Goal: Task Accomplishment & Management: Manage account settings

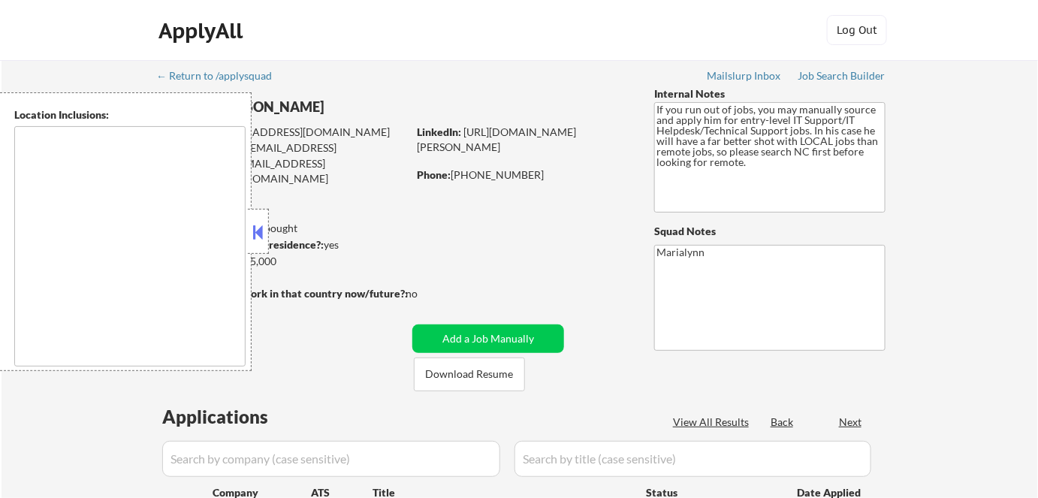
type textarea "[GEOGRAPHIC_DATA], [GEOGRAPHIC_DATA] [GEOGRAPHIC_DATA], [GEOGRAPHIC_DATA] [GEOG…"
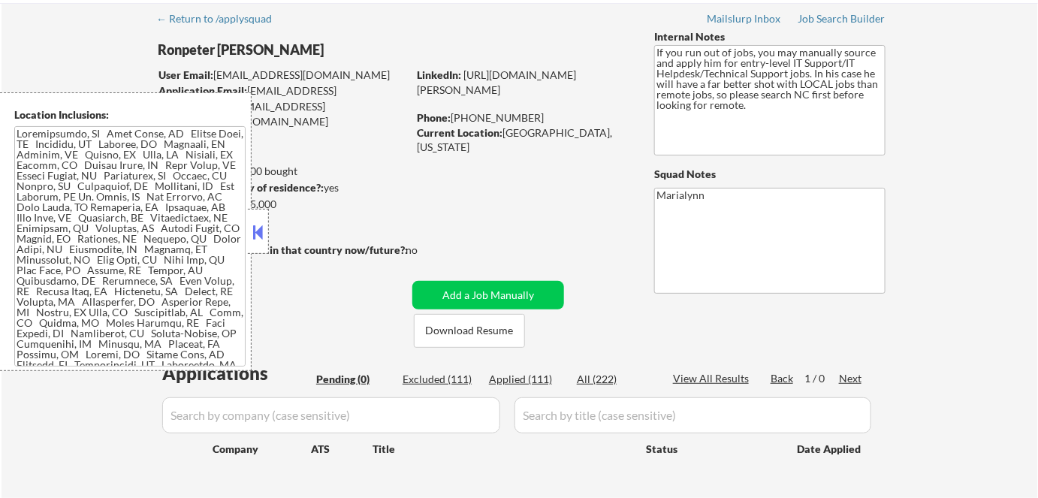
scroll to position [136, 0]
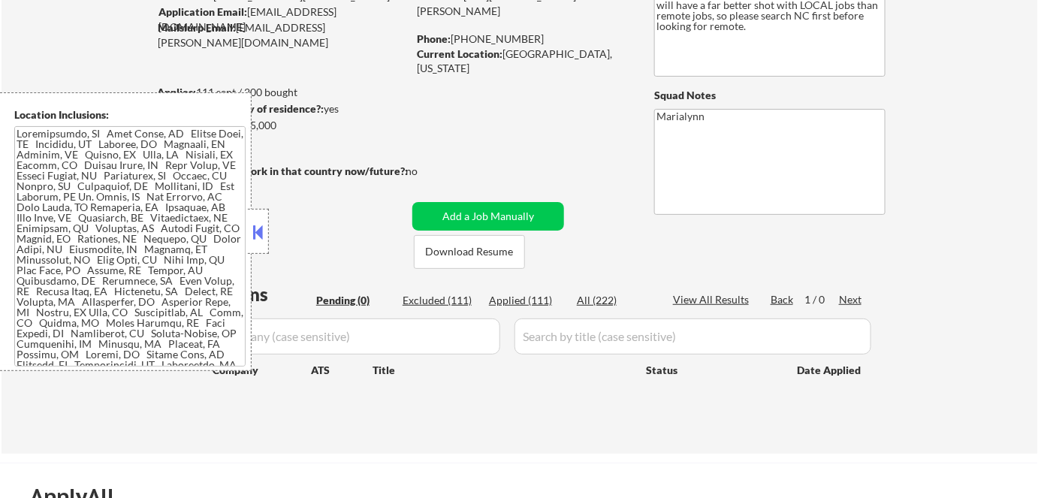
click at [258, 225] on button at bounding box center [258, 232] width 17 height 23
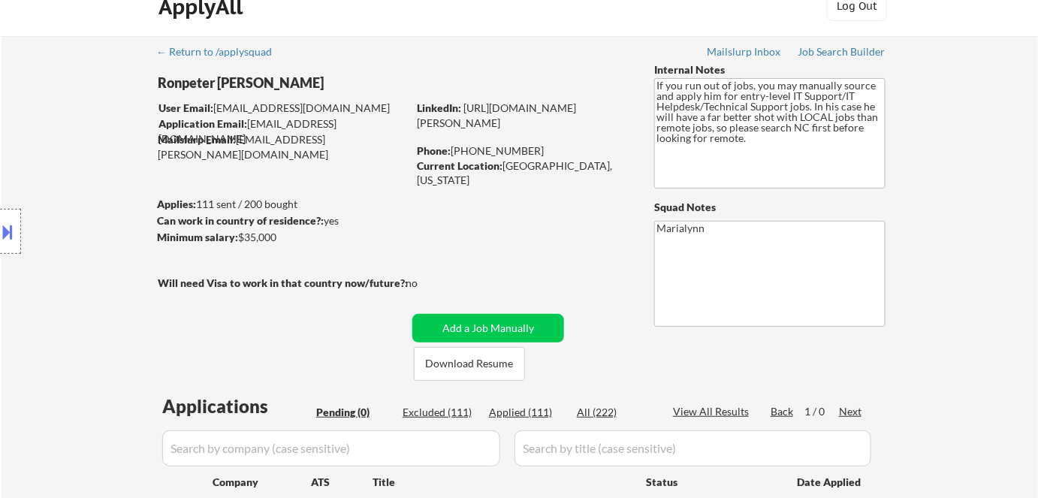
scroll to position [0, 0]
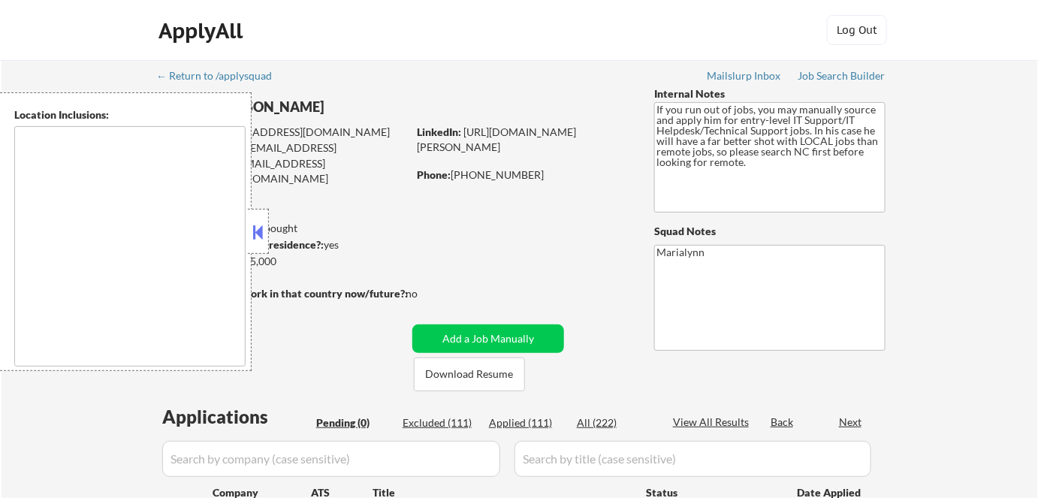
type textarea "[GEOGRAPHIC_DATA], [GEOGRAPHIC_DATA] [GEOGRAPHIC_DATA], [GEOGRAPHIC_DATA] [GEOG…"
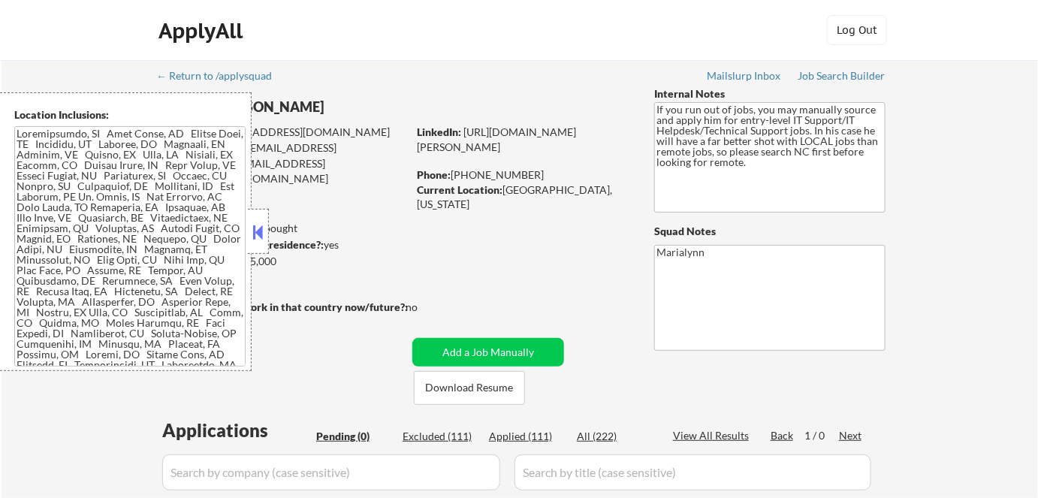
click at [250, 222] on button at bounding box center [258, 232] width 17 height 23
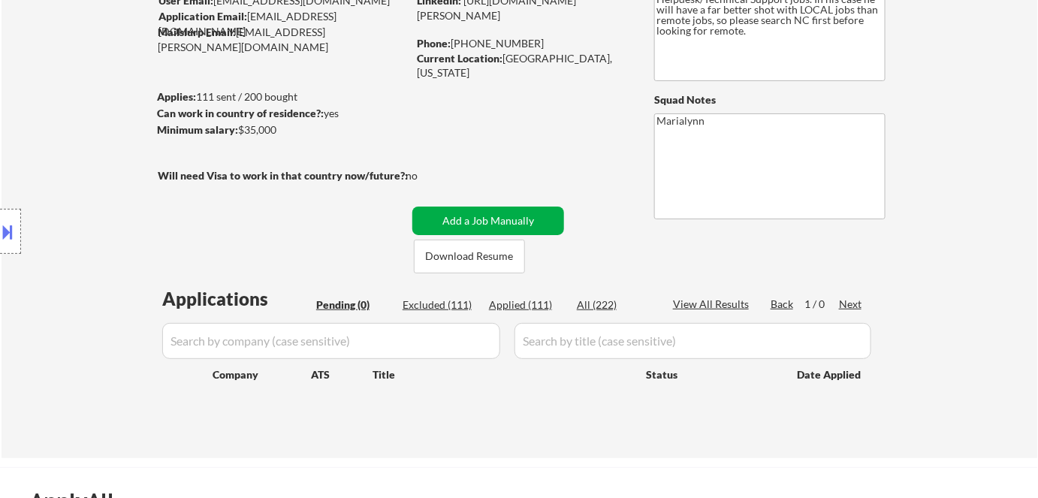
scroll to position [136, 0]
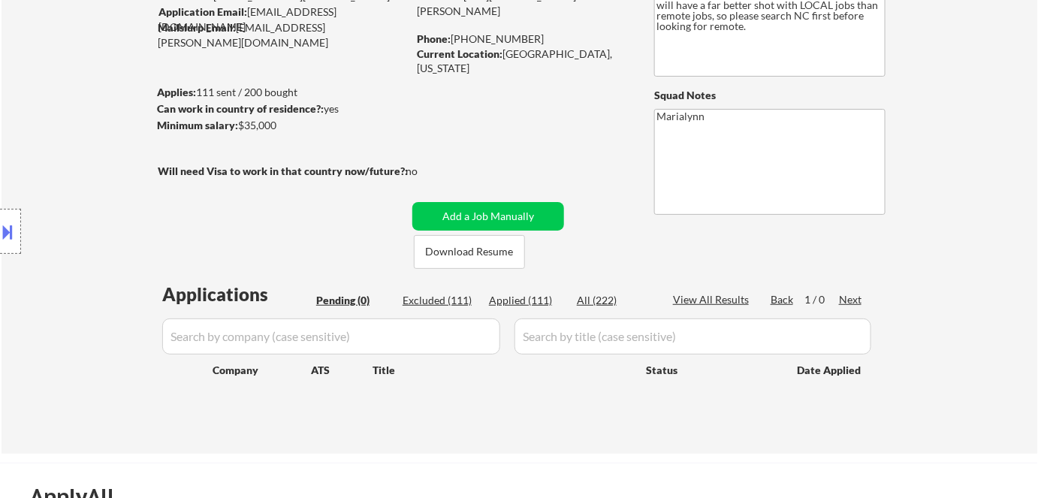
click at [536, 309] on div "Applications Pending (0) Excluded (111) Applied (111) All (222) View All Result…" at bounding box center [519, 353] width 723 height 143
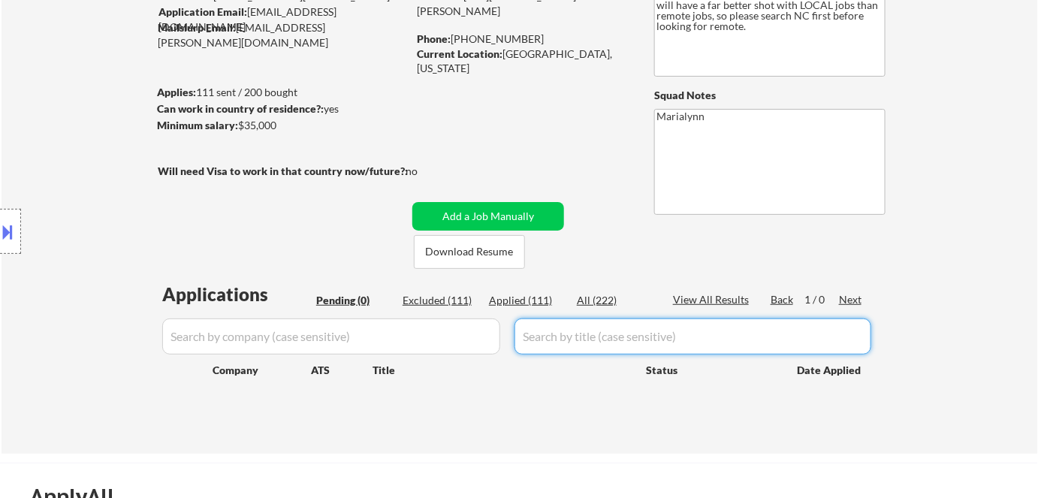
click at [535, 299] on div "Applied (111)" at bounding box center [526, 300] width 75 height 15
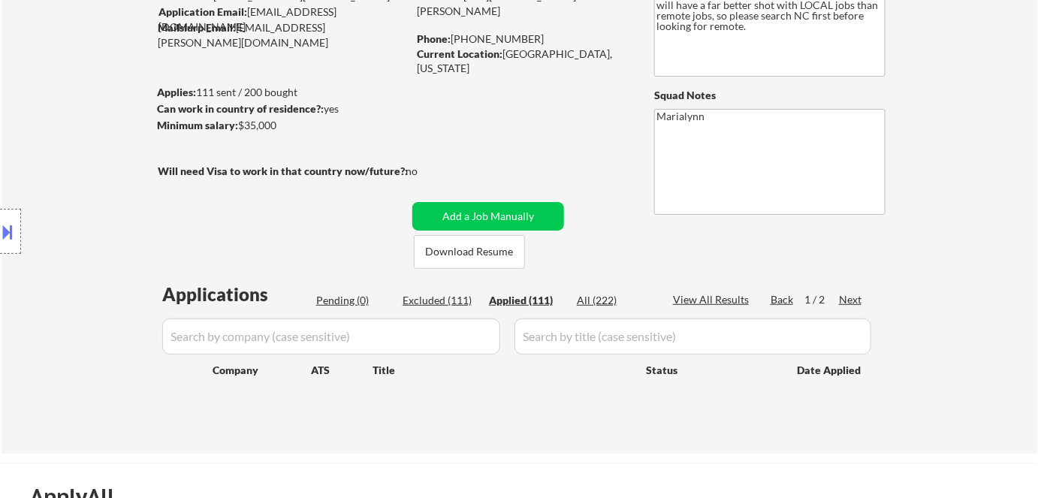
select select ""applied""
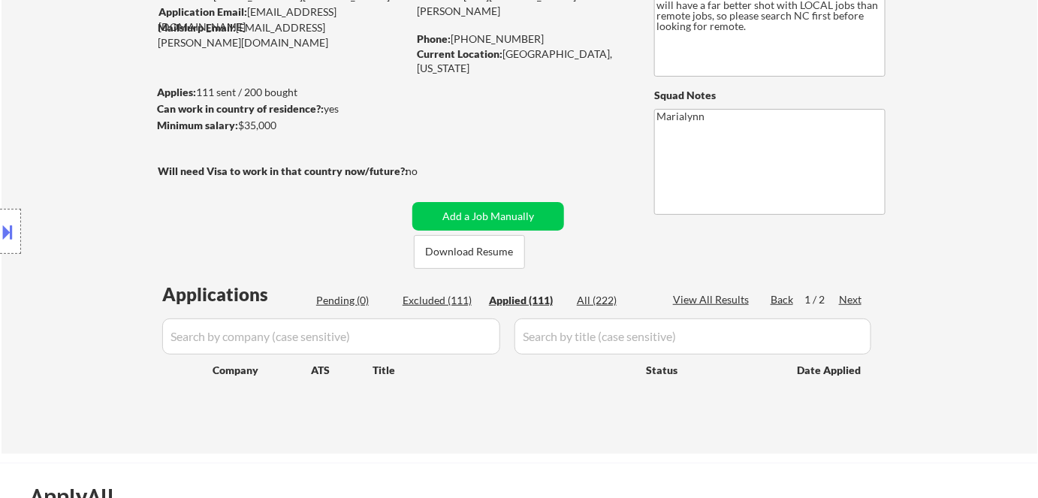
select select ""applied""
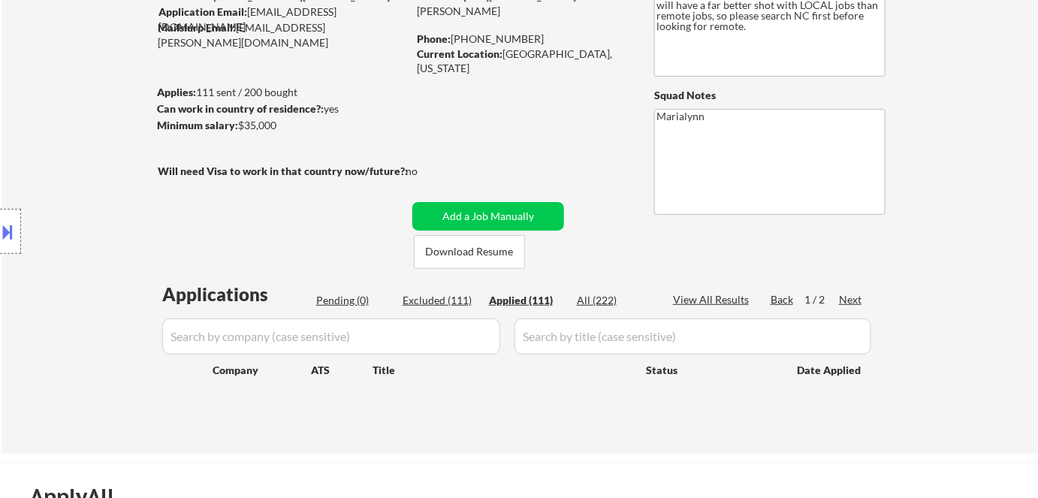
select select ""applied""
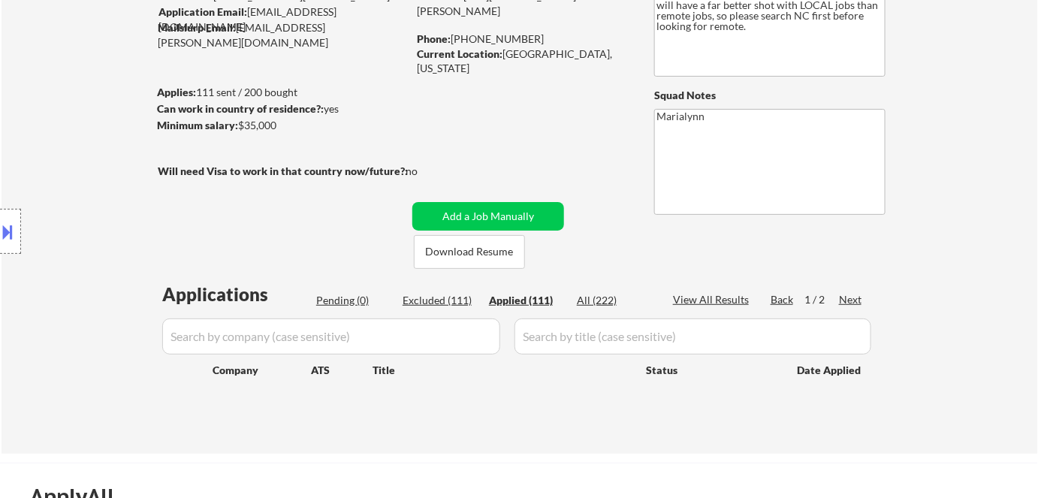
select select ""applied""
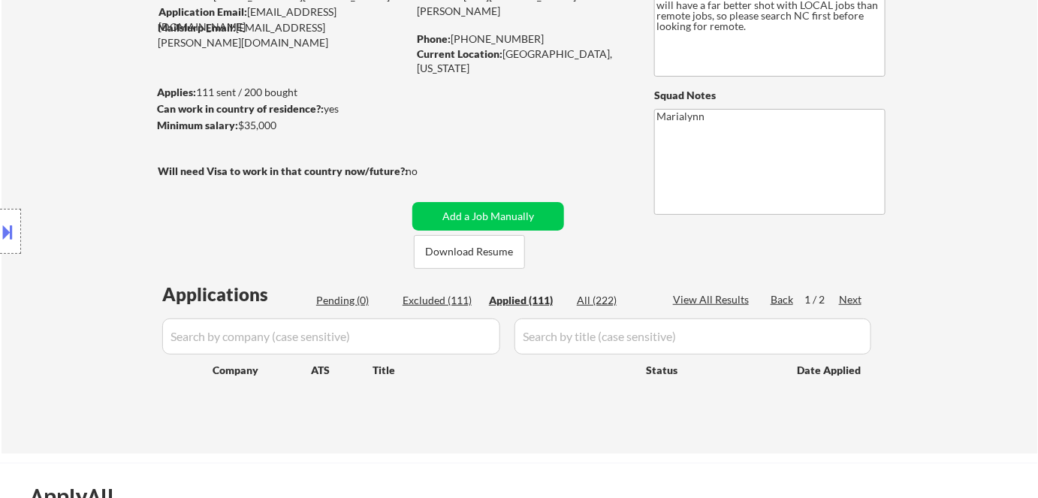
select select ""applied""
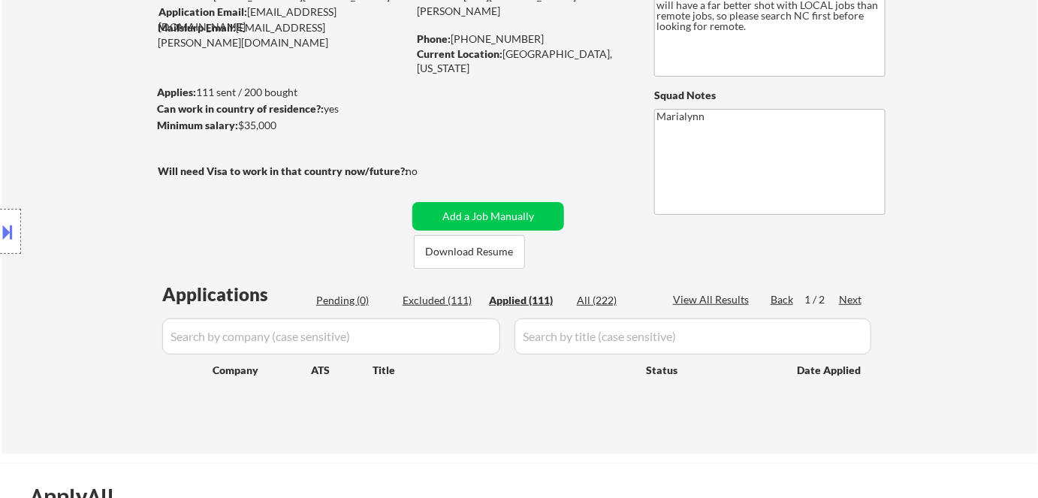
select select ""applied""
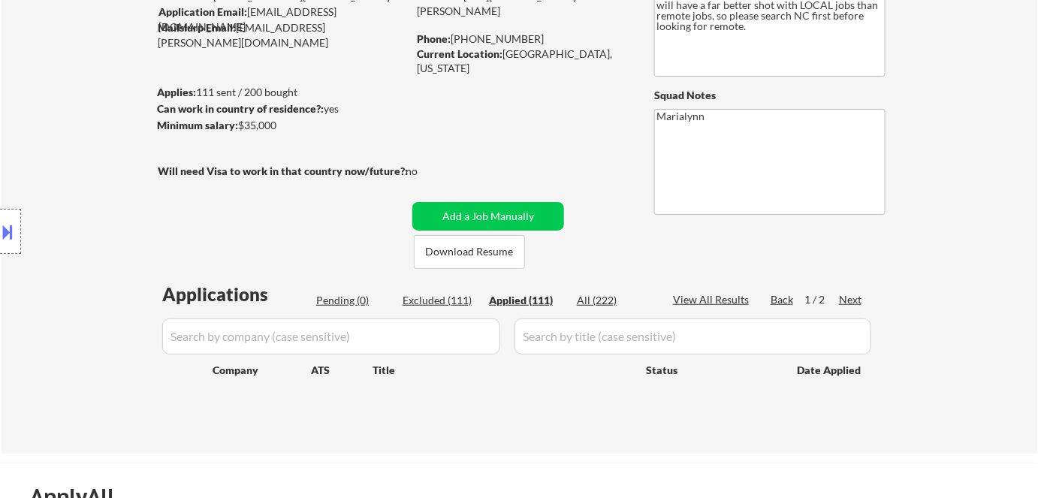
select select ""applied""
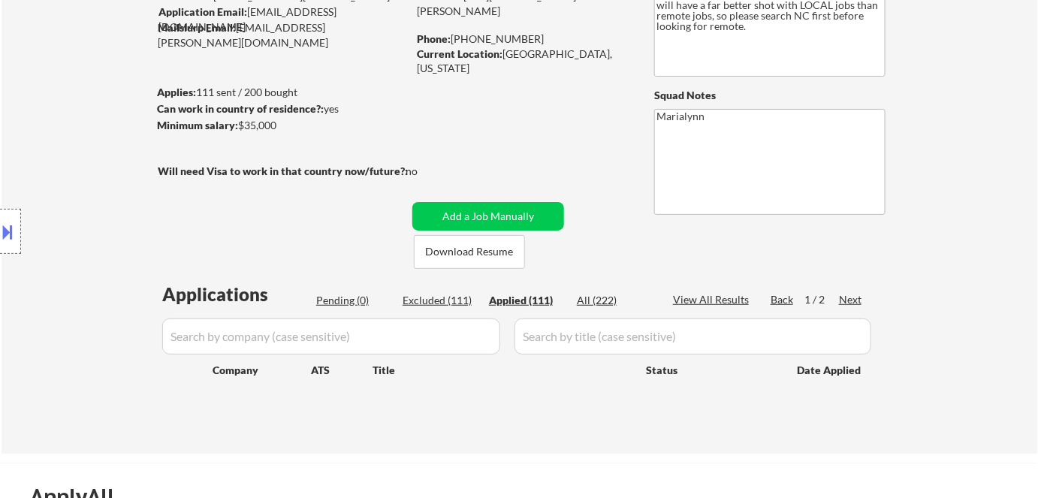
select select ""applied""
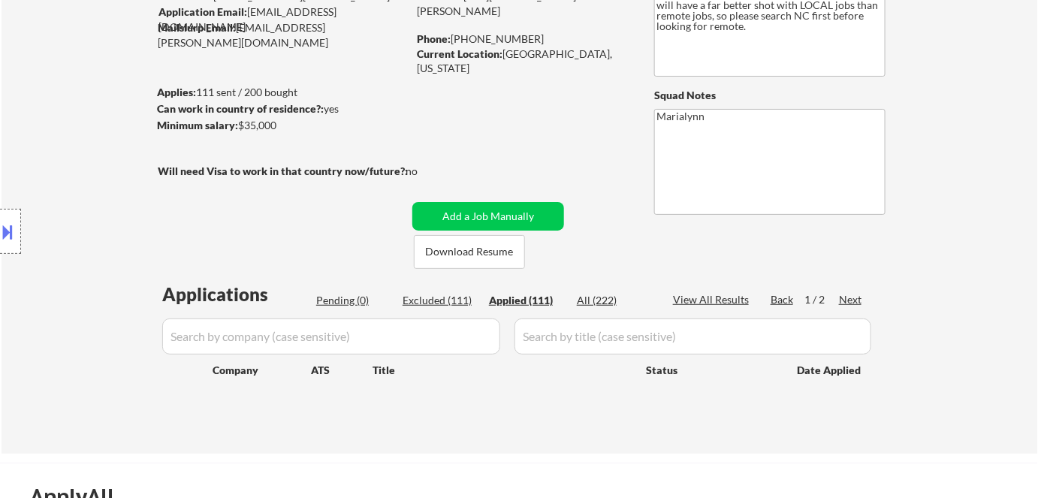
select select ""applied""
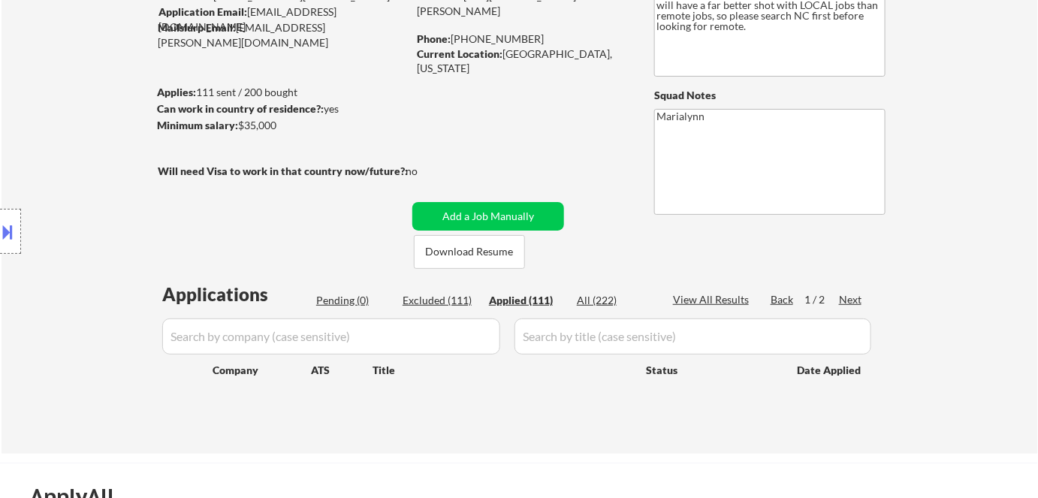
select select ""applied""
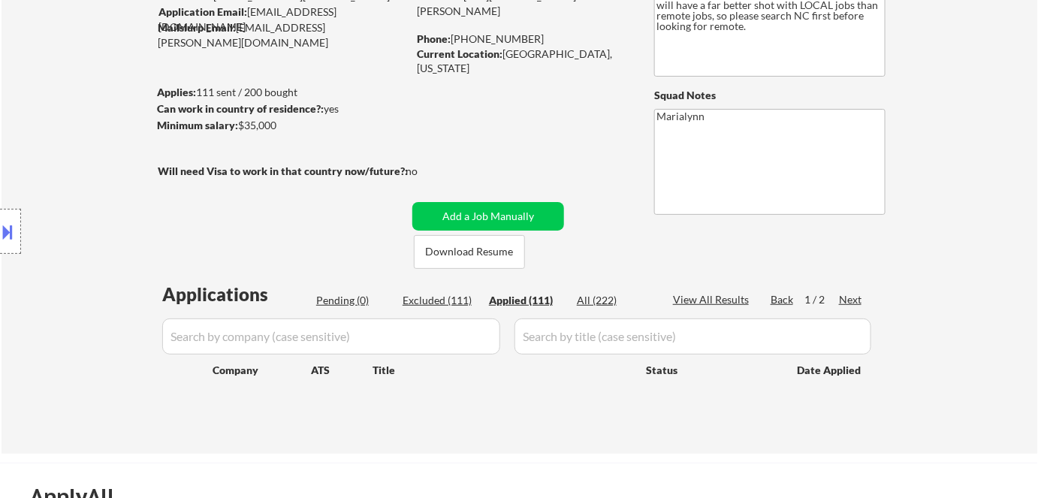
select select ""applied""
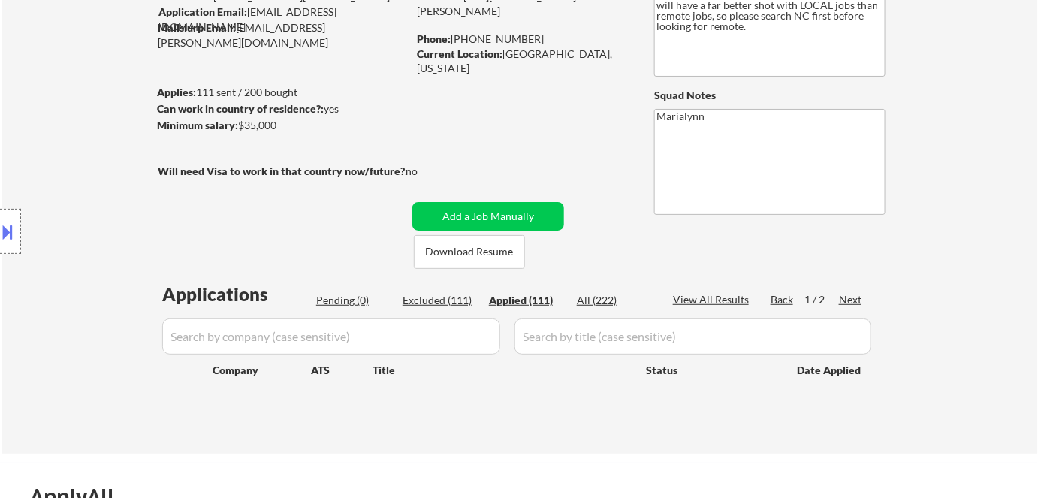
select select ""applied""
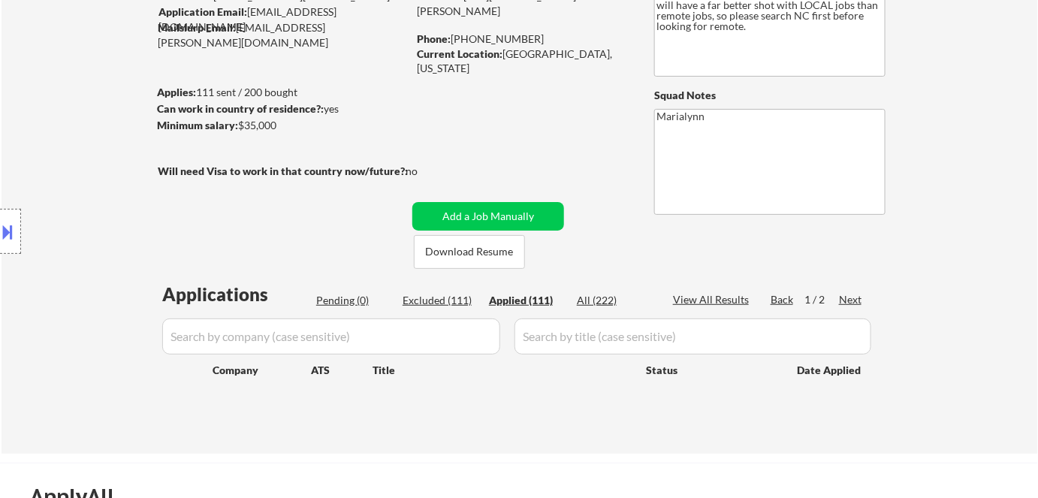
select select ""applied""
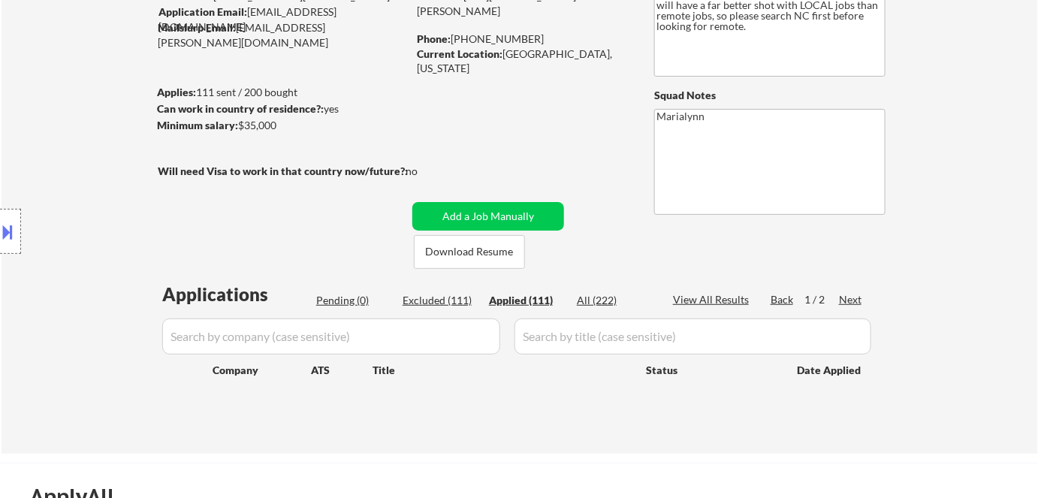
select select ""applied""
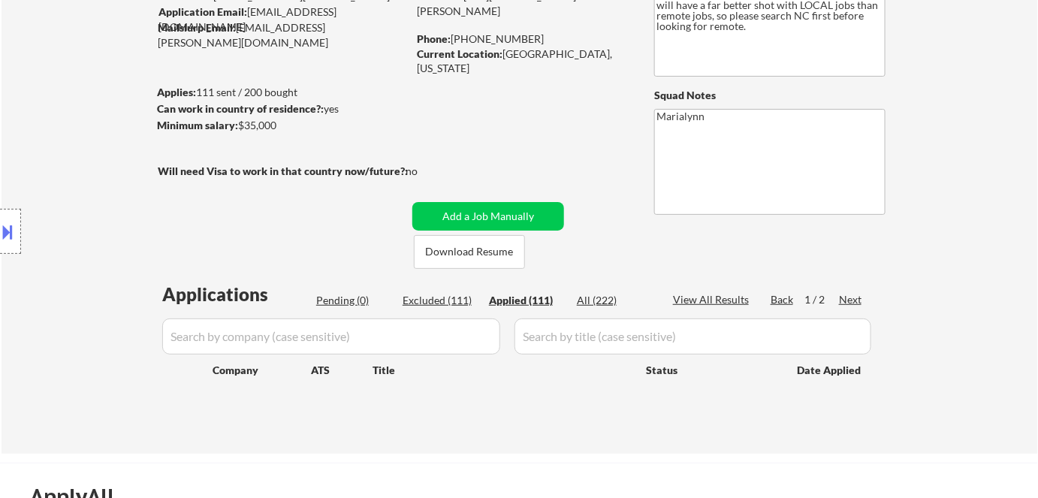
select select ""applied""
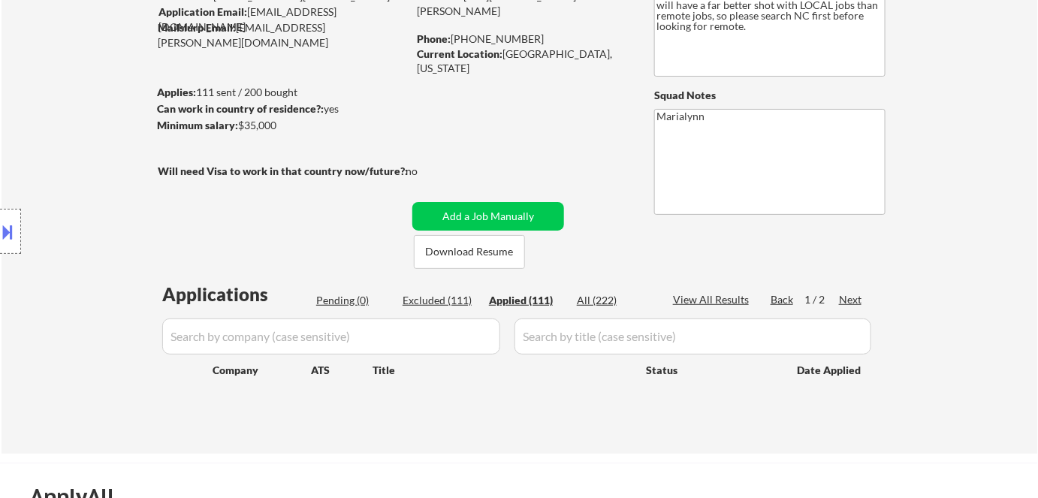
select select ""applied""
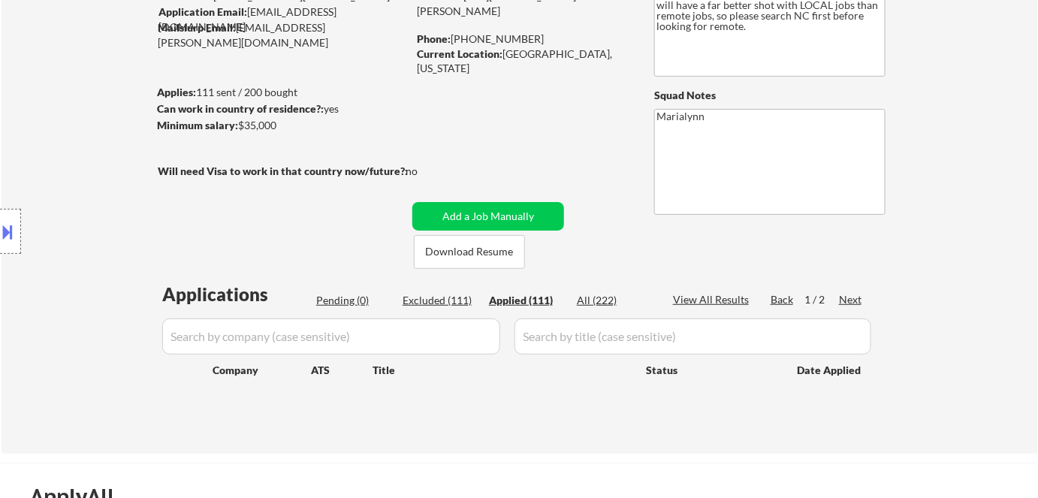
select select ""applied""
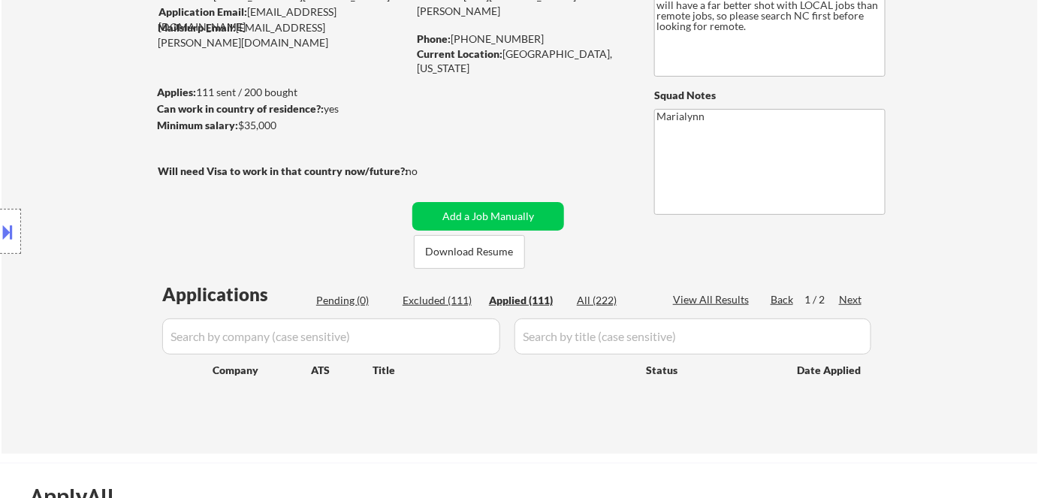
select select ""applied""
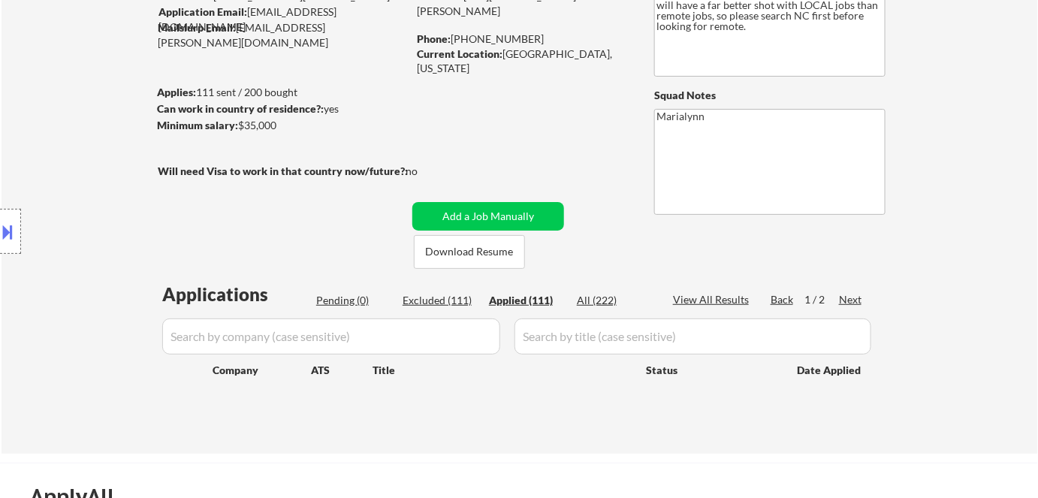
select select ""applied""
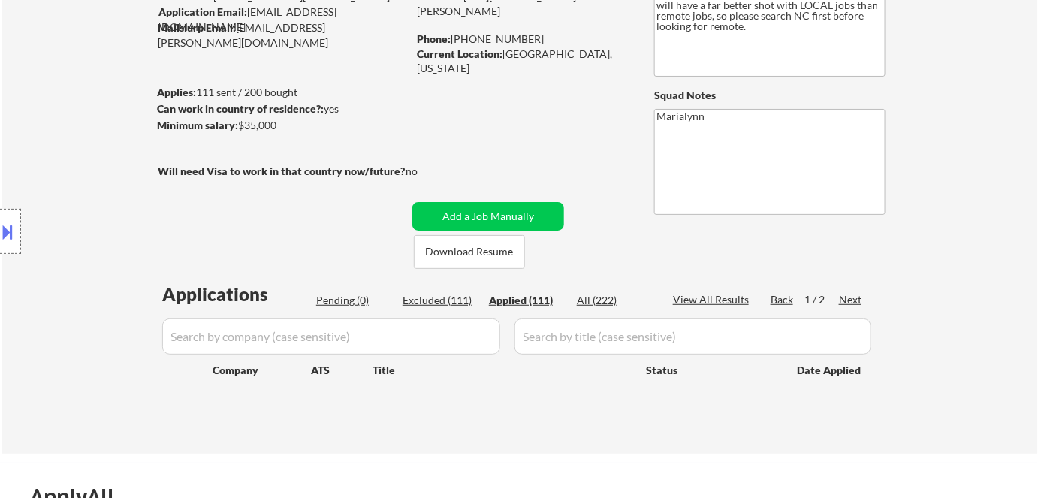
select select ""applied""
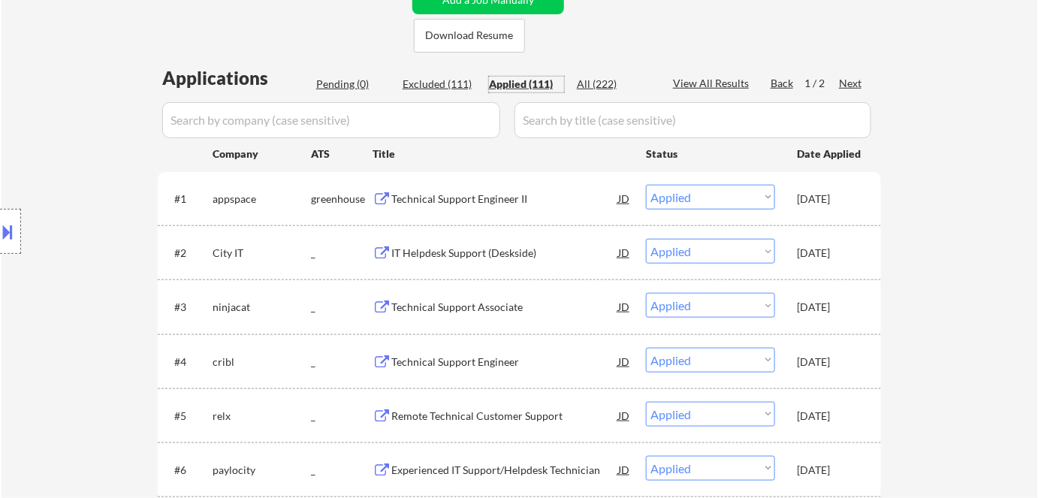
scroll to position [273, 0]
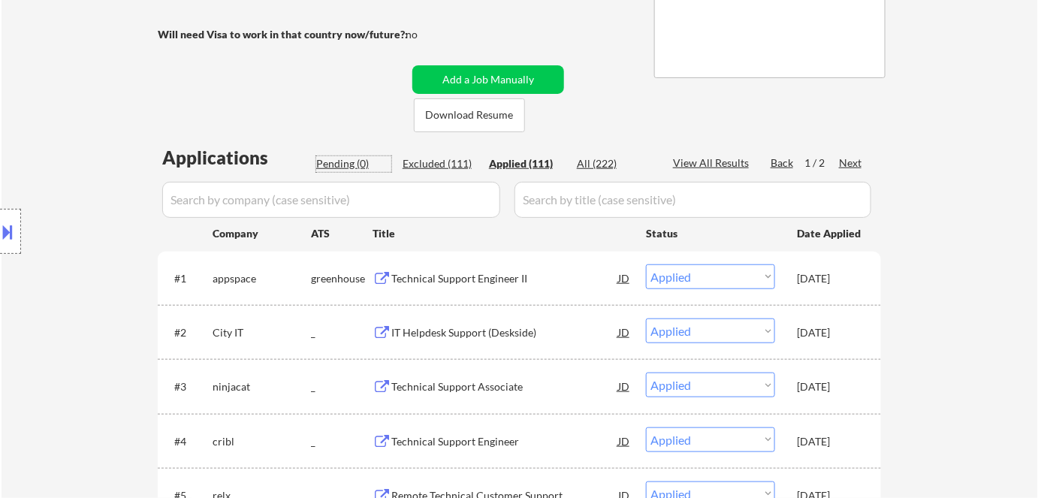
click at [358, 161] on div "Pending (0)" at bounding box center [353, 163] width 75 height 15
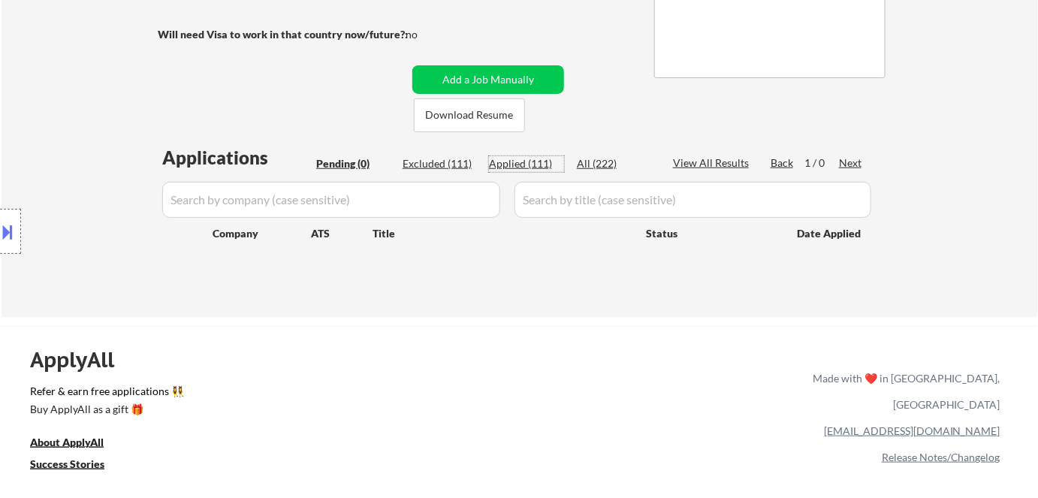
drag, startPoint x: 533, startPoint y: 164, endPoint x: 553, endPoint y: 196, distance: 37.5
click at [534, 164] on div "Applied (111)" at bounding box center [526, 163] width 75 height 15
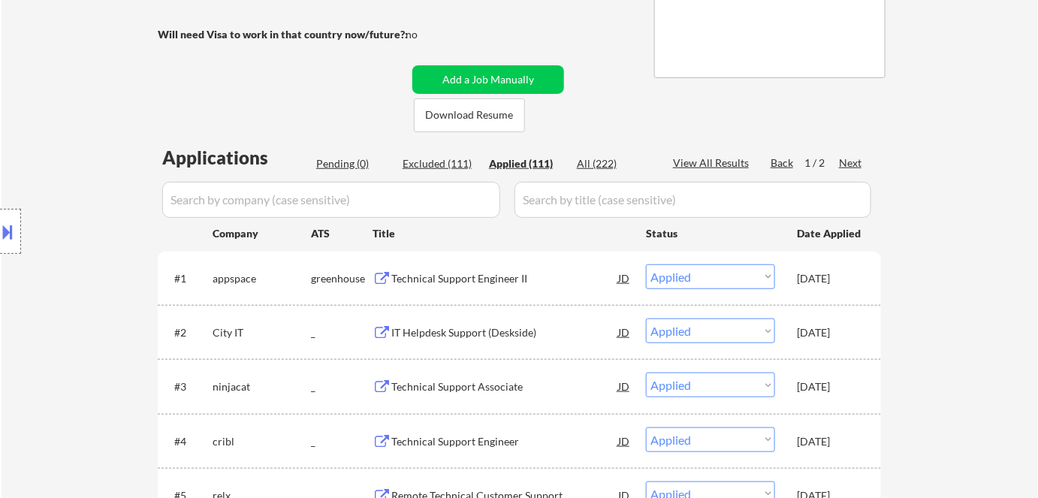
click at [551, 195] on input "input" at bounding box center [693, 200] width 357 height 36
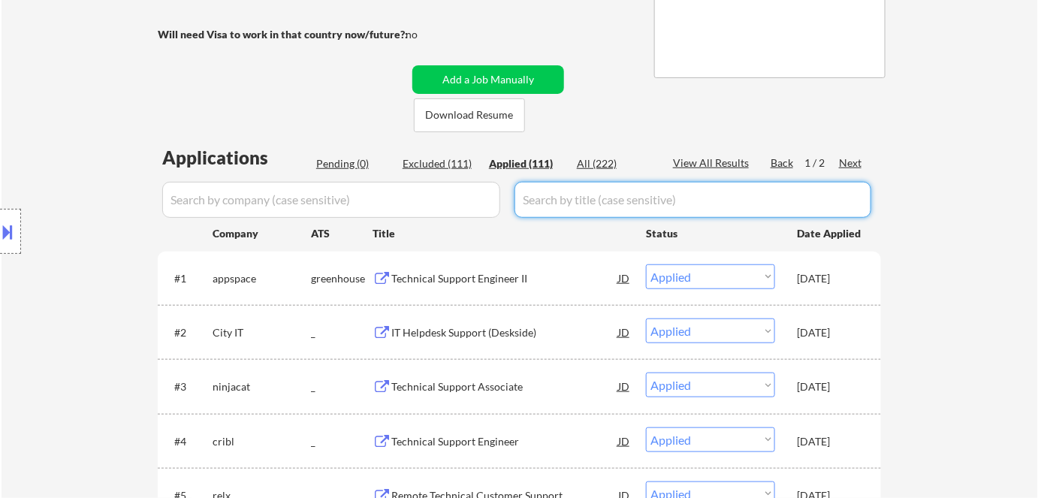
paste input "Technical Support Engineer"
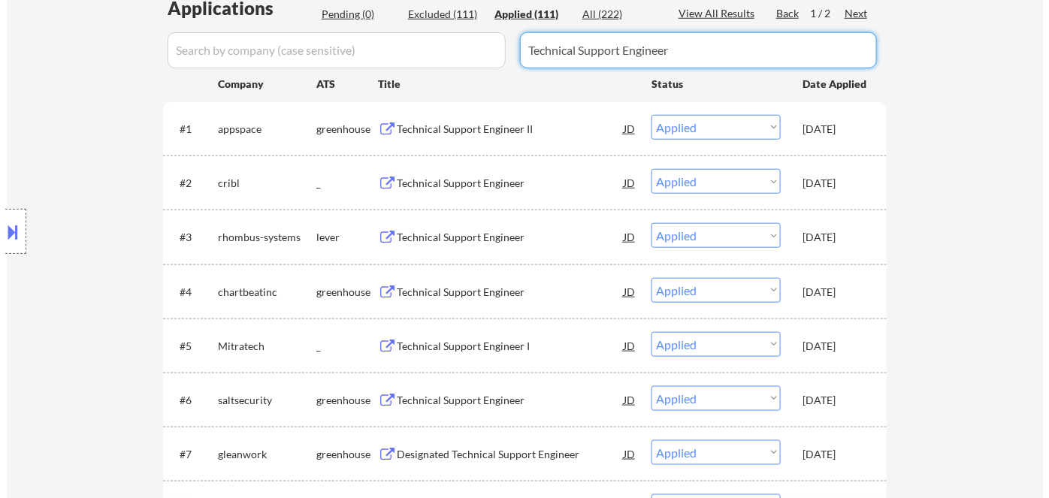
scroll to position [341, 0]
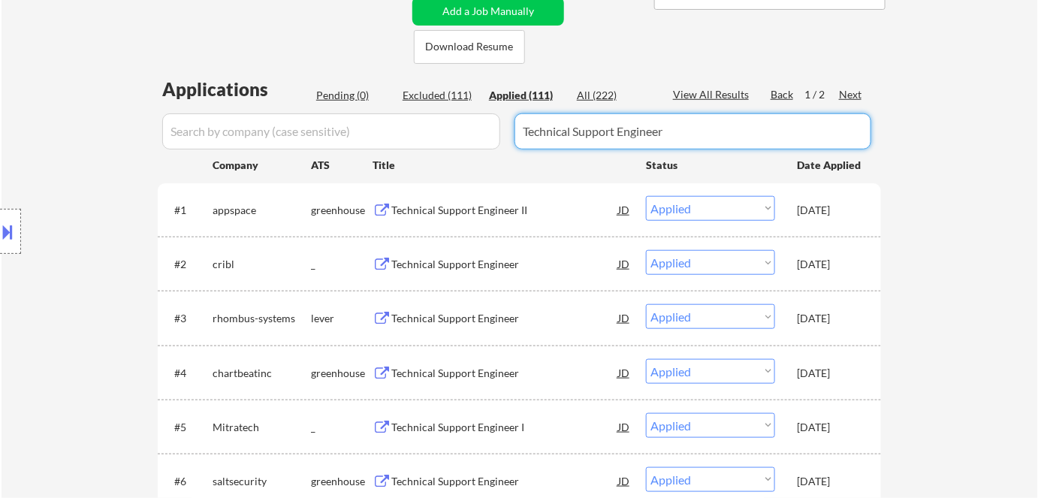
type input "Technical Support Engineer"
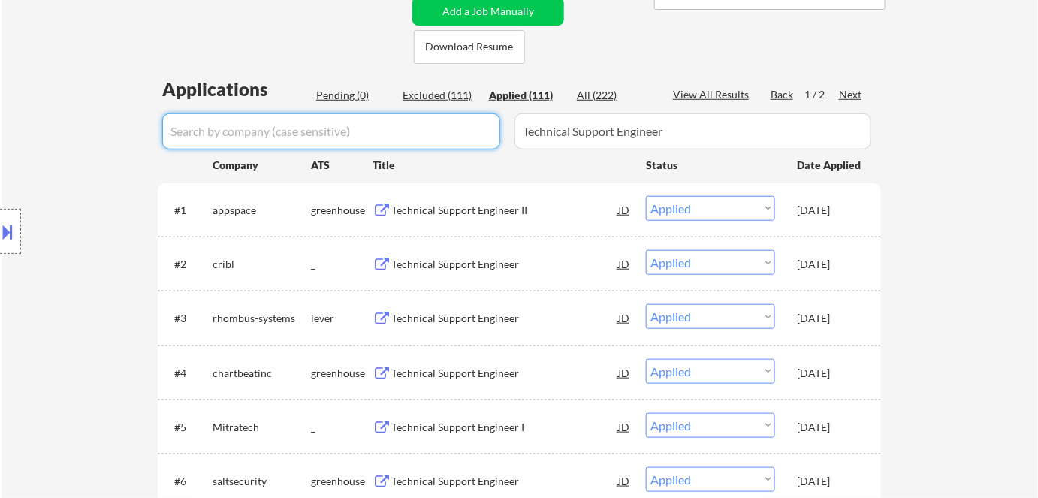
click at [309, 138] on input "input" at bounding box center [331, 131] width 338 height 36
paste input "litera"
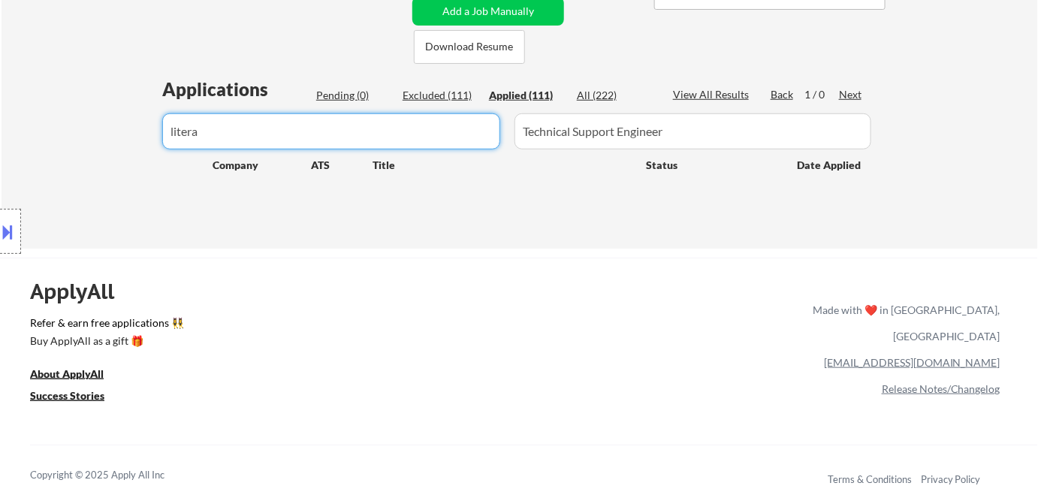
type input "litera"
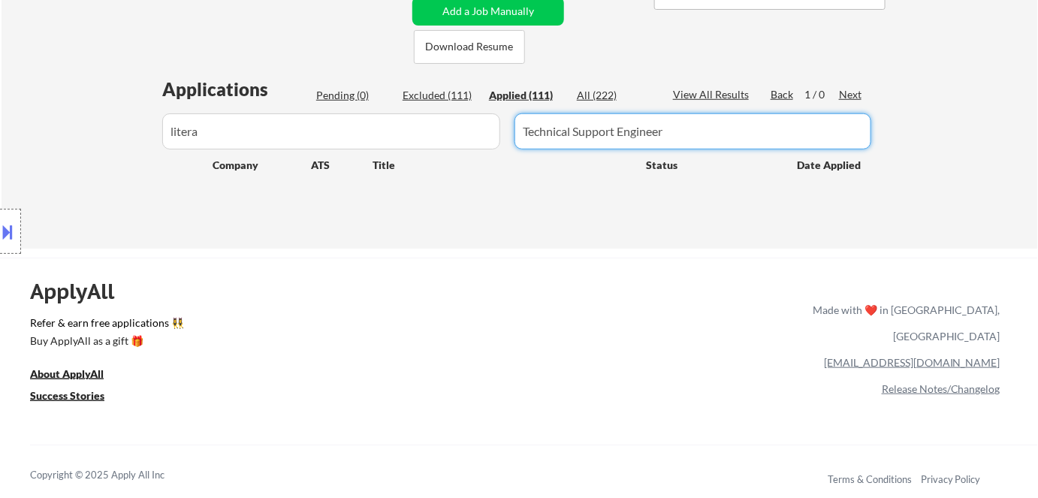
drag, startPoint x: 679, startPoint y: 137, endPoint x: 140, endPoint y: 143, distance: 539.3
click at [303, 129] on input "input" at bounding box center [331, 131] width 338 height 36
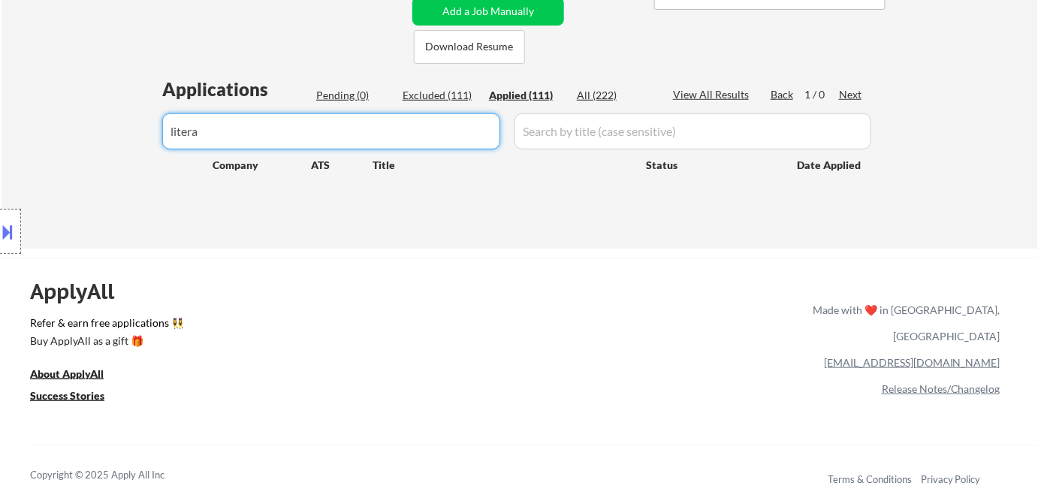
click at [493, 137] on input "input" at bounding box center [331, 131] width 338 height 36
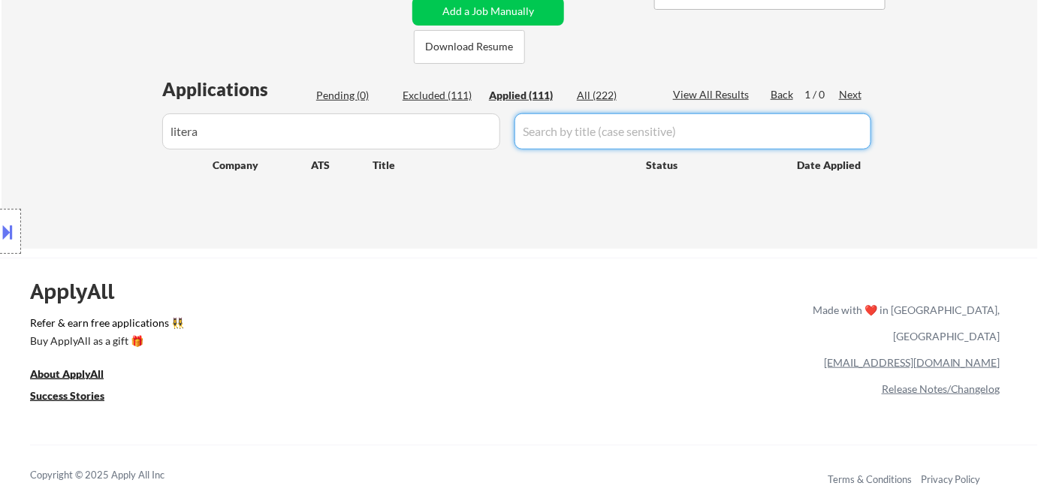
click at [605, 137] on input "input" at bounding box center [693, 131] width 357 height 36
type input "Technical Support Engineer"
click at [483, 15] on button "Add a Job Manually" at bounding box center [488, 11] width 152 height 29
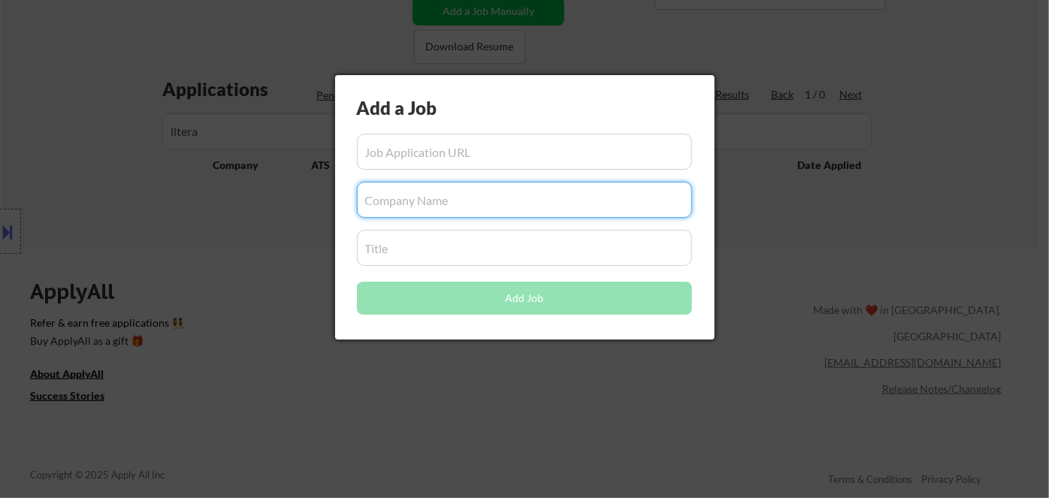
click at [423, 195] on input "input" at bounding box center [524, 200] width 335 height 36
paste input "litera"
type input "litera"
click at [403, 249] on input "input" at bounding box center [524, 248] width 335 height 36
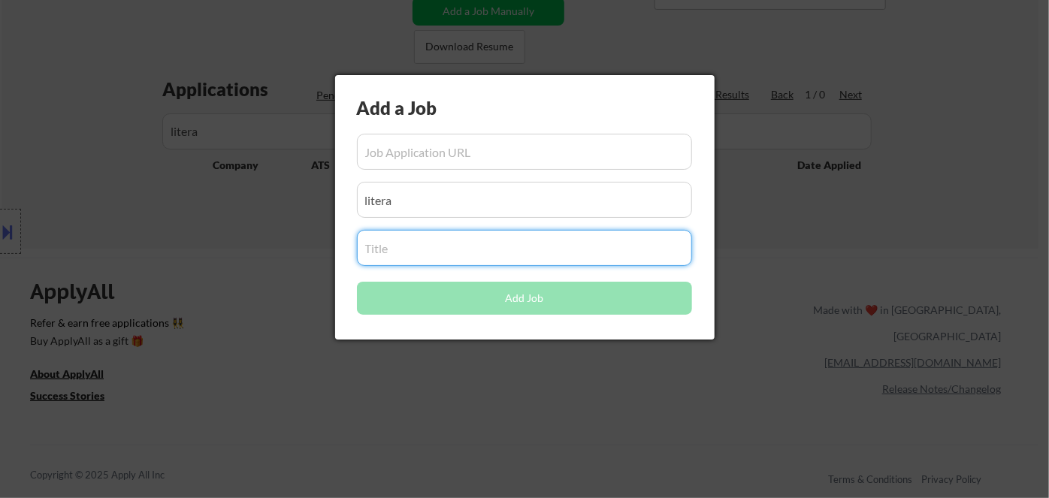
drag, startPoint x: 370, startPoint y: 423, endPoint x: 392, endPoint y: 406, distance: 27.8
click at [375, 421] on div at bounding box center [524, 249] width 1049 height 498
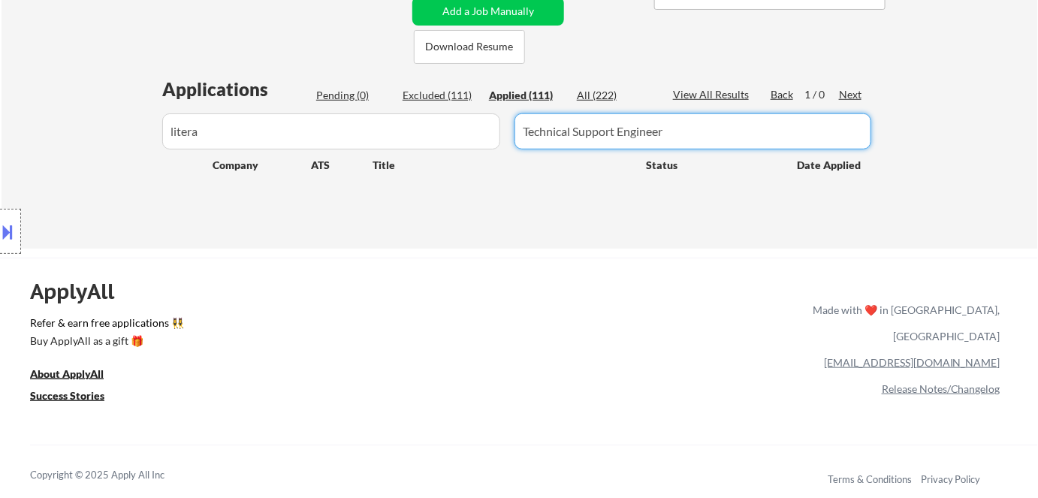
drag, startPoint x: 699, startPoint y: 144, endPoint x: 293, endPoint y: 149, distance: 405.6
click at [294, 149] on div at bounding box center [519, 131] width 723 height 36
click at [467, 10] on button "Add a Job Manually" at bounding box center [488, 11] width 152 height 29
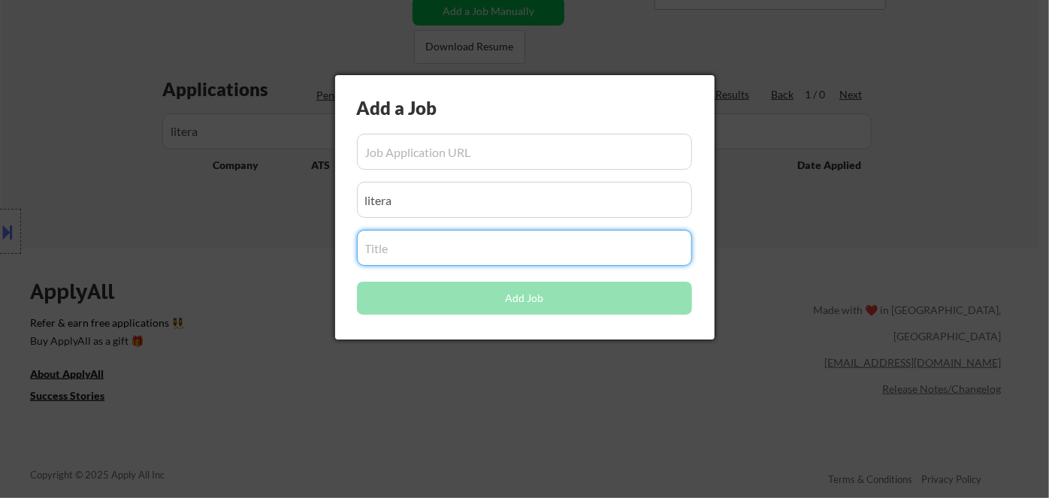
click at [448, 255] on input "input" at bounding box center [524, 248] width 335 height 36
paste input "Technical Support Engineer"
type input "Technical Support Engineer"
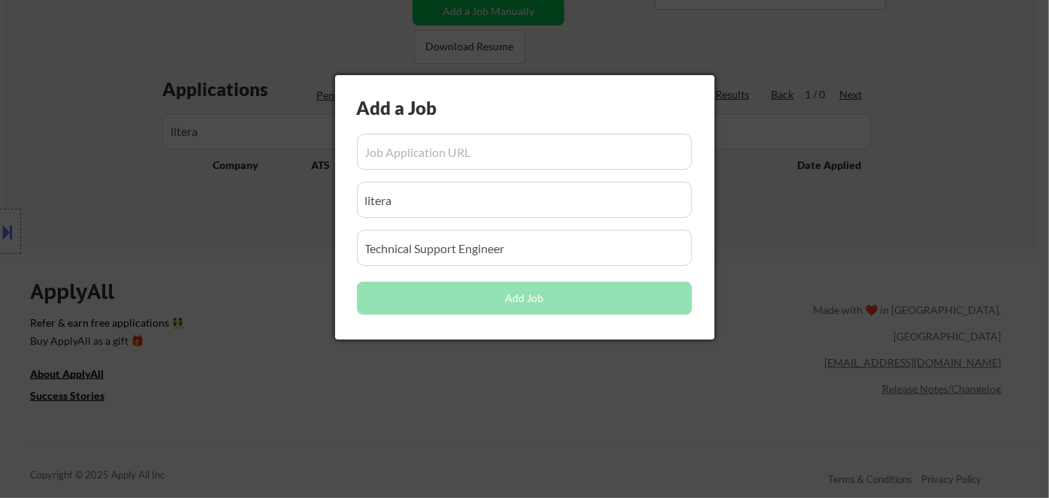
drag, startPoint x: 480, startPoint y: 423, endPoint x: 494, endPoint y: 130, distance: 293.3
click at [480, 421] on div at bounding box center [524, 249] width 1049 height 498
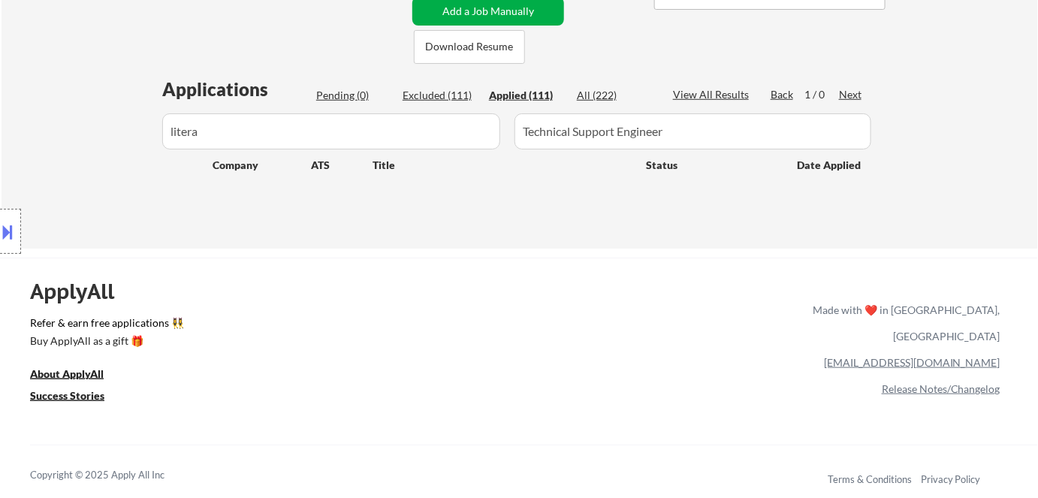
click at [452, 16] on button "Add a Job Manually" at bounding box center [488, 11] width 152 height 29
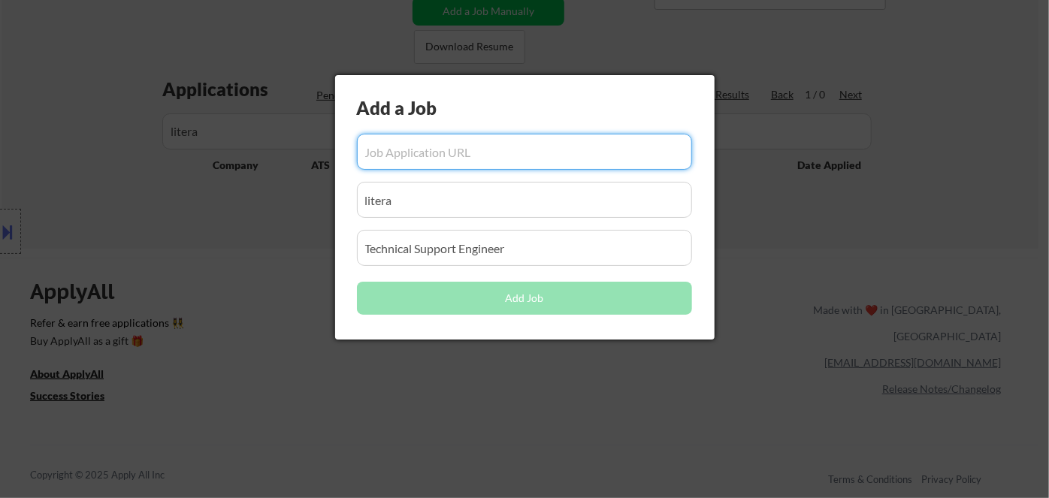
click at [446, 148] on input "input" at bounding box center [524, 152] width 335 height 36
paste input "https://litera.wd12.myworkdayjobs.com/en-US/Litera_Careers/job/USA-North-Caroli…"
type input "https://litera.wd12.myworkdayjobs.com/en-US/Litera_Careers/job/USA-North-Caroli…"
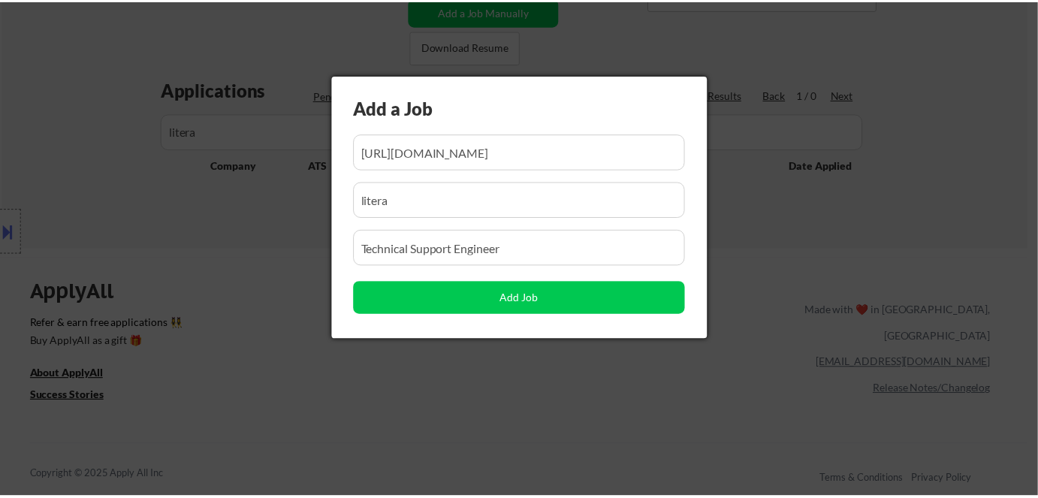
scroll to position [0, 0]
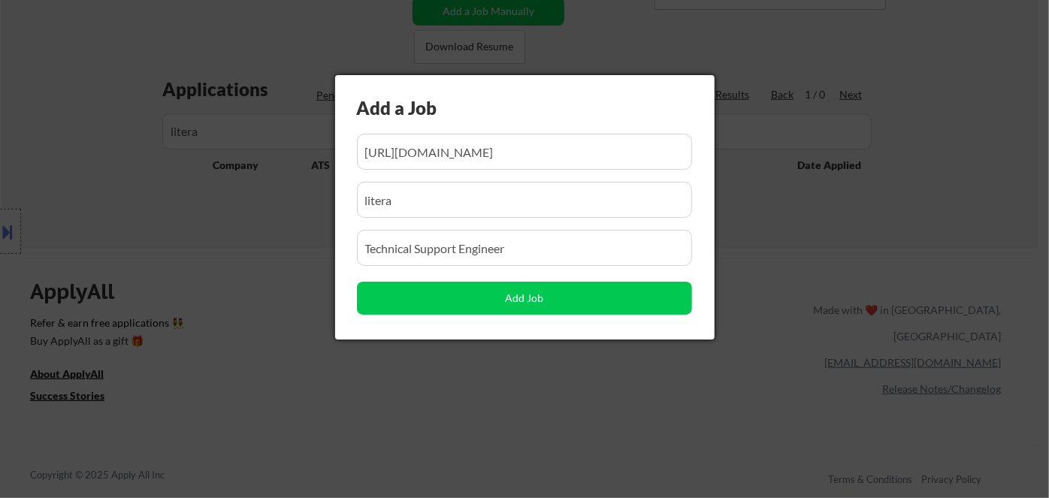
click at [226, 399] on div at bounding box center [524, 249] width 1049 height 498
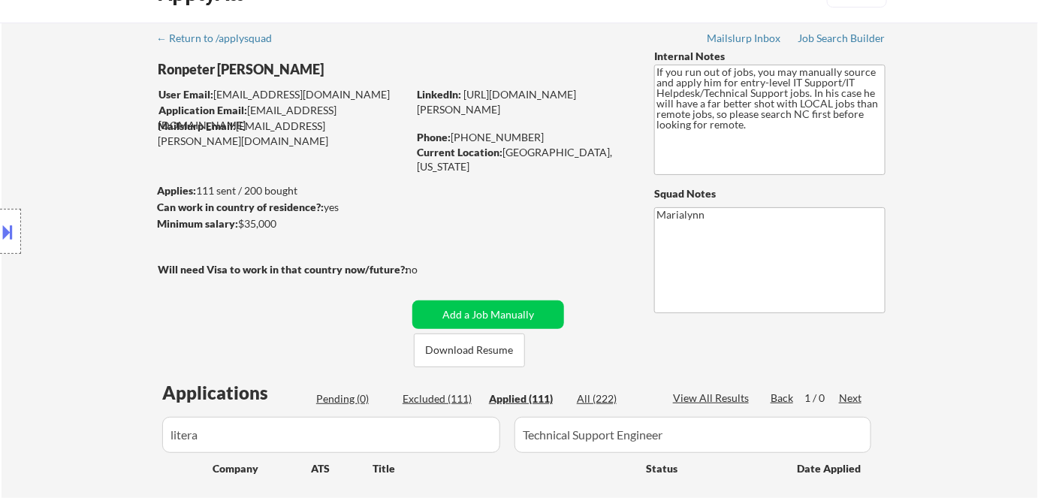
scroll to position [68, 0]
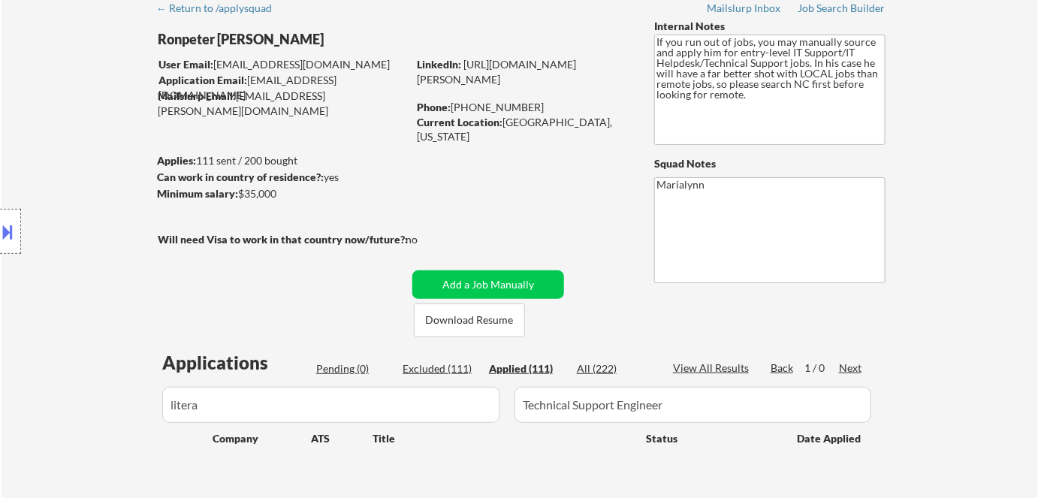
click at [596, 369] on div "All (222)" at bounding box center [614, 368] width 75 height 15
click at [512, 363] on div "Applied (111)" at bounding box center [526, 368] width 75 height 15
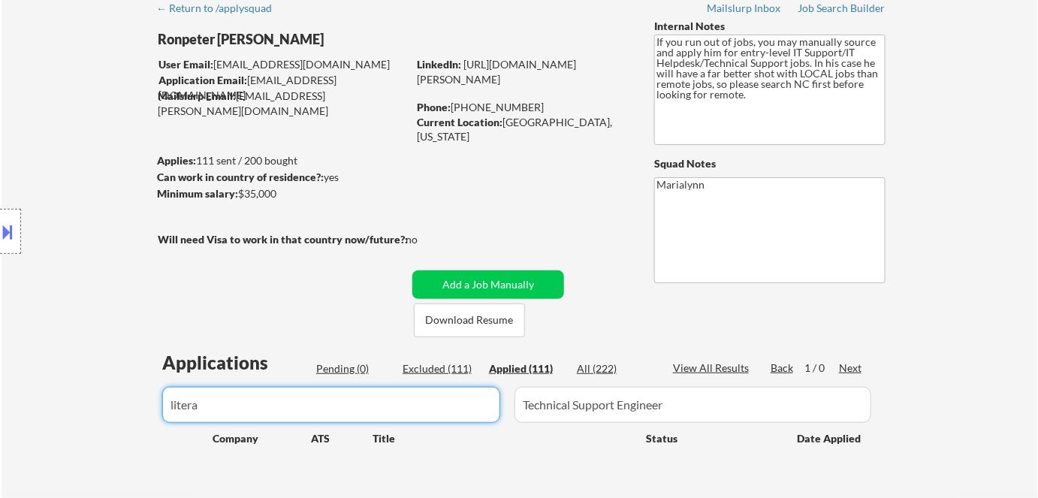
drag, startPoint x: 333, startPoint y: 403, endPoint x: 0, endPoint y: 389, distance: 333.0
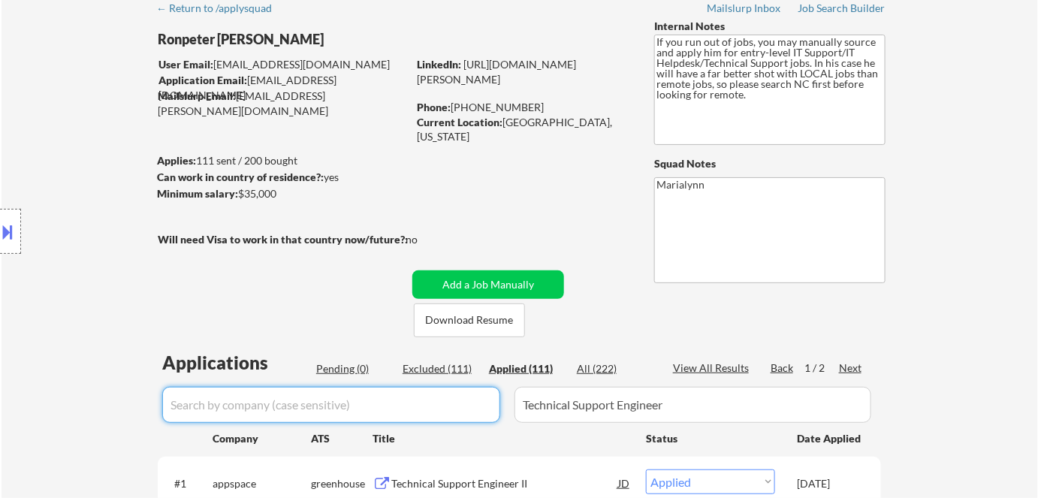
click at [590, 370] on div "All (222)" at bounding box center [614, 368] width 75 height 15
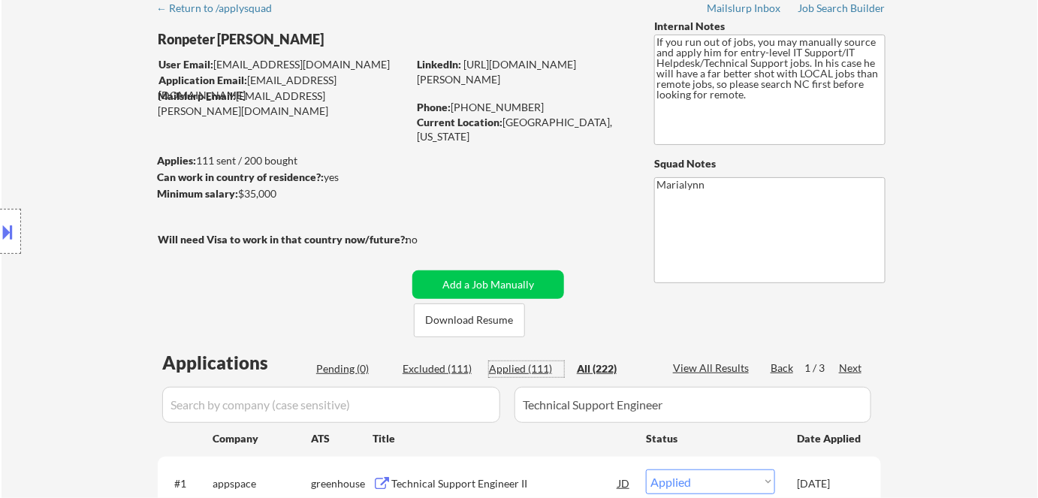
click at [528, 367] on div "Applied (111)" at bounding box center [526, 368] width 75 height 15
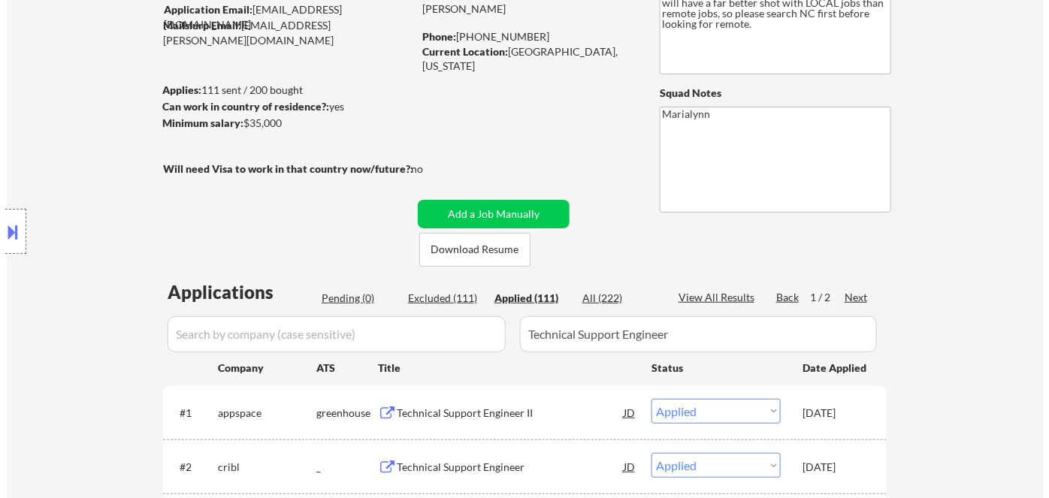
scroll to position [136, 0]
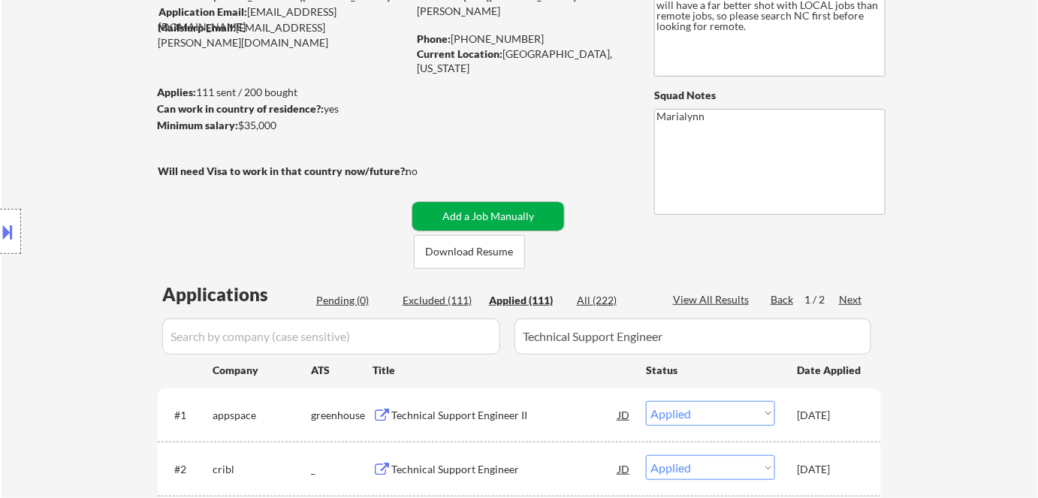
click at [548, 221] on button "Add a Job Manually" at bounding box center [488, 216] width 152 height 29
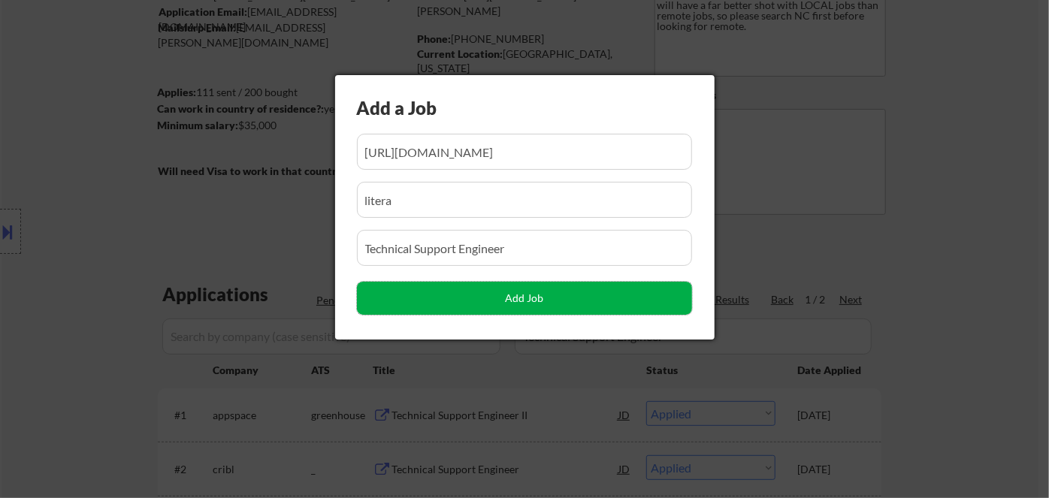
scroll to position [0, 0]
click at [533, 299] on button "Add Job" at bounding box center [524, 298] width 335 height 33
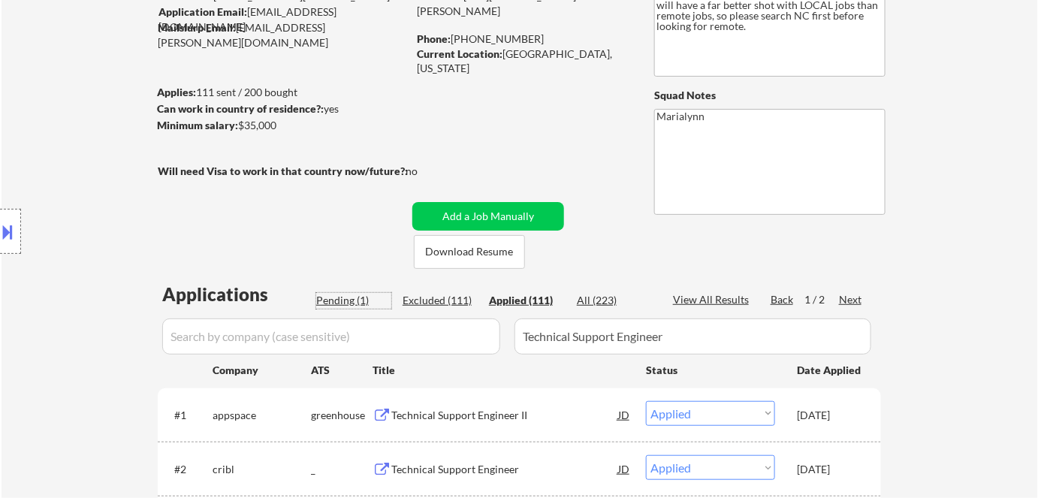
click at [344, 299] on div "Pending (1)" at bounding box center [353, 300] width 75 height 15
select select ""pending""
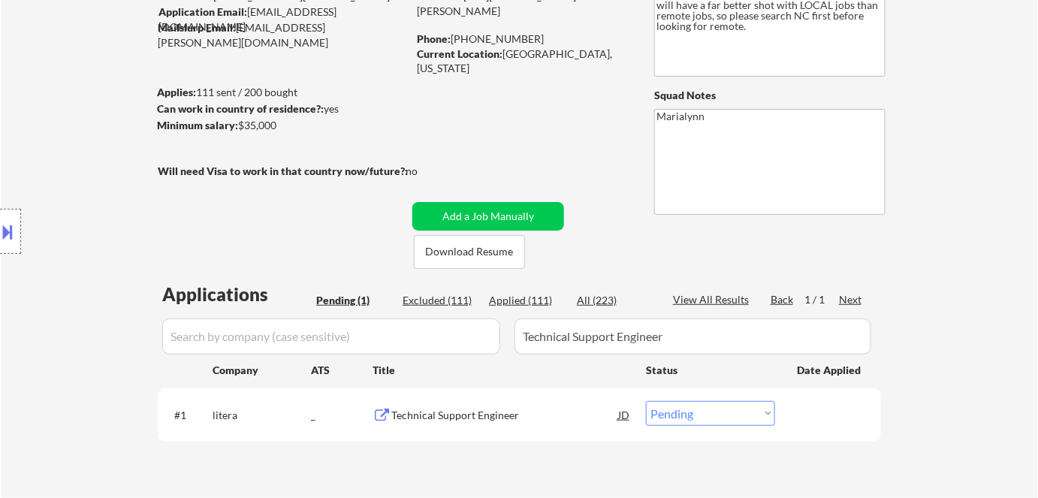
click at [628, 417] on div "JD" at bounding box center [624, 414] width 15 height 27
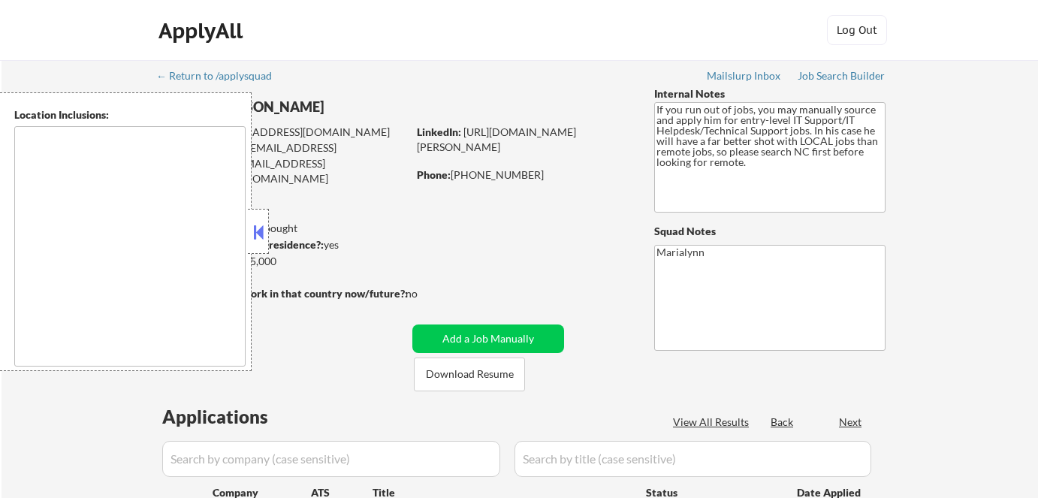
scroll to position [196, 0]
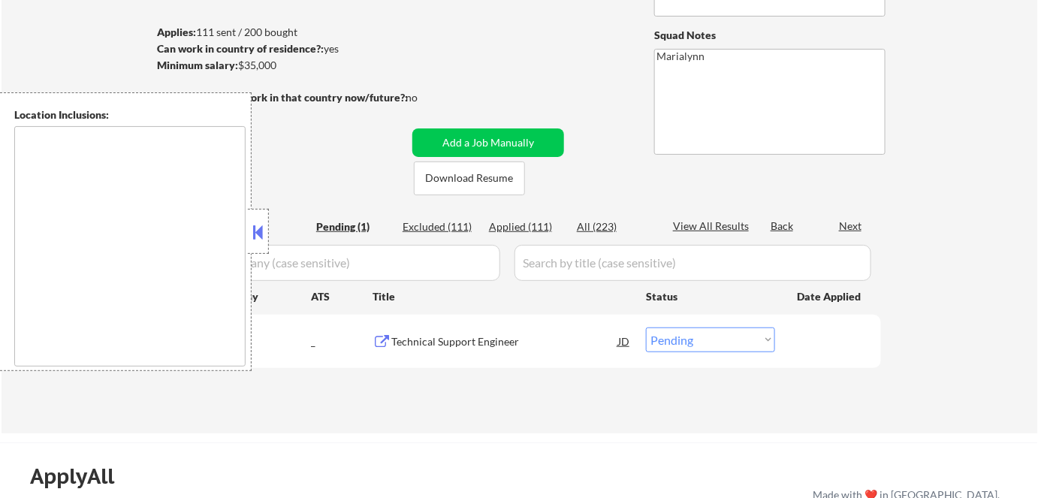
click at [263, 234] on button at bounding box center [258, 232] width 17 height 23
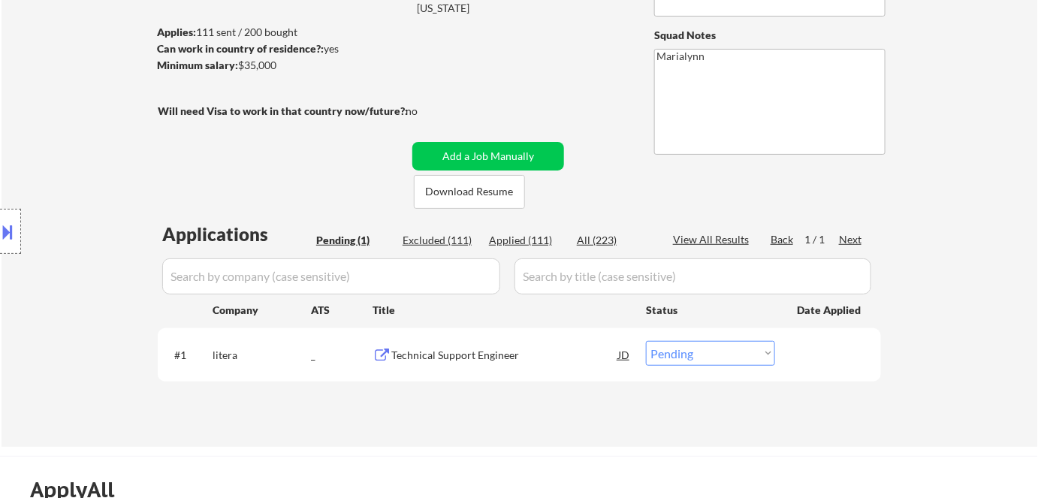
click at [675, 355] on div "Applications Pending (1) Excluded (111) Applied (111) All (223) View All Result…" at bounding box center [519, 320] width 723 height 197
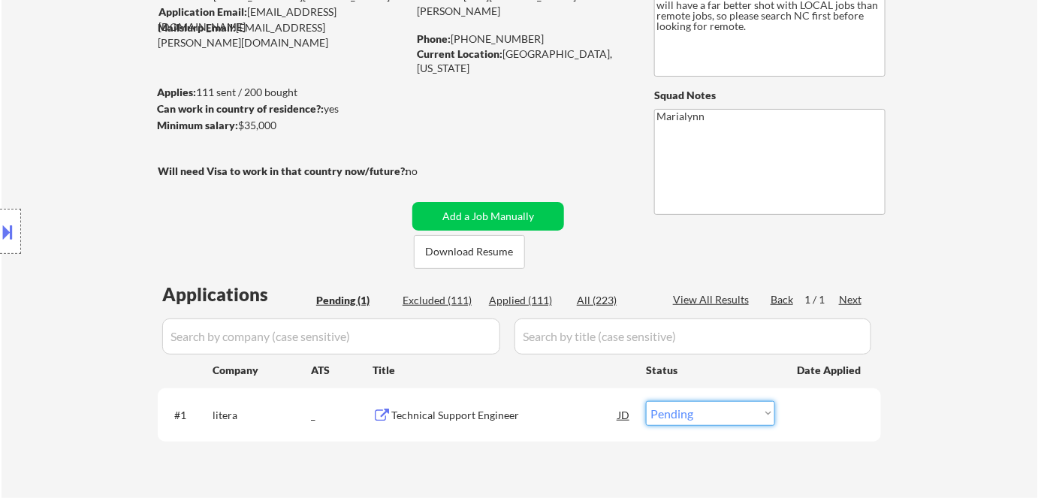
select select ""applied""
click at [646, 401] on select "Choose an option... Pending Applied Excluded (Questions) Excluded (Expired) Exc…" at bounding box center [710, 413] width 129 height 25
click at [534, 300] on div "Applied (111)" at bounding box center [526, 300] width 75 height 15
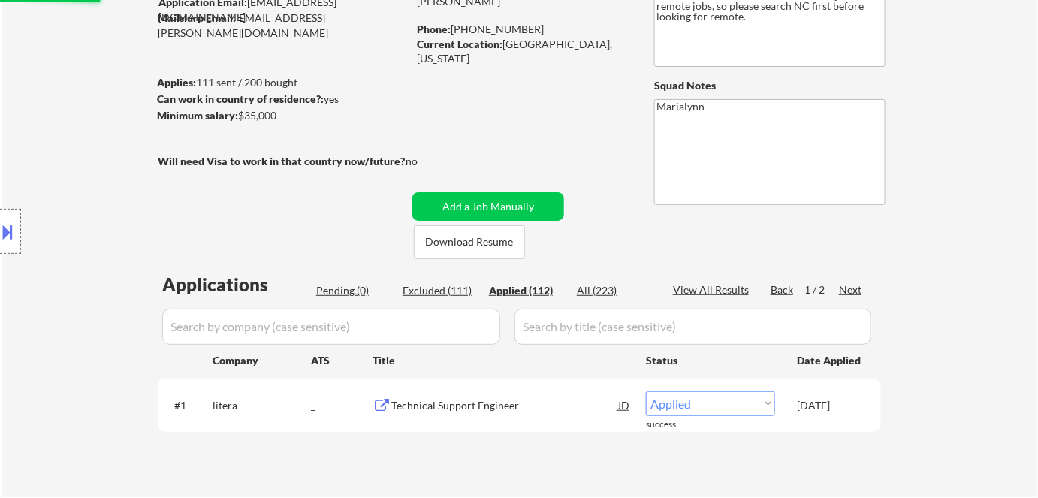
click at [620, 280] on div "Applications Pending (0) Excluded (111) Applied (112) All (223) View All Result…" at bounding box center [519, 370] width 723 height 197
select select ""applied""
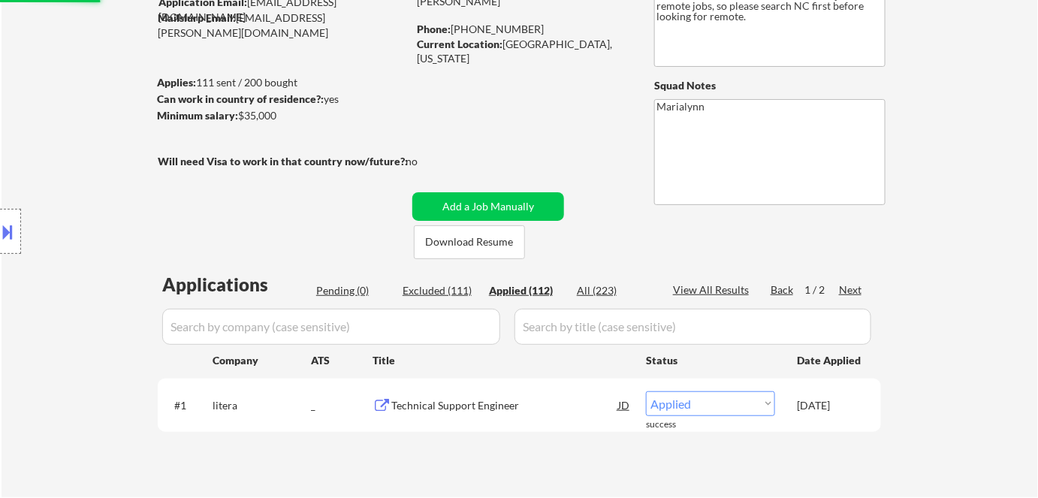
select select ""applied""
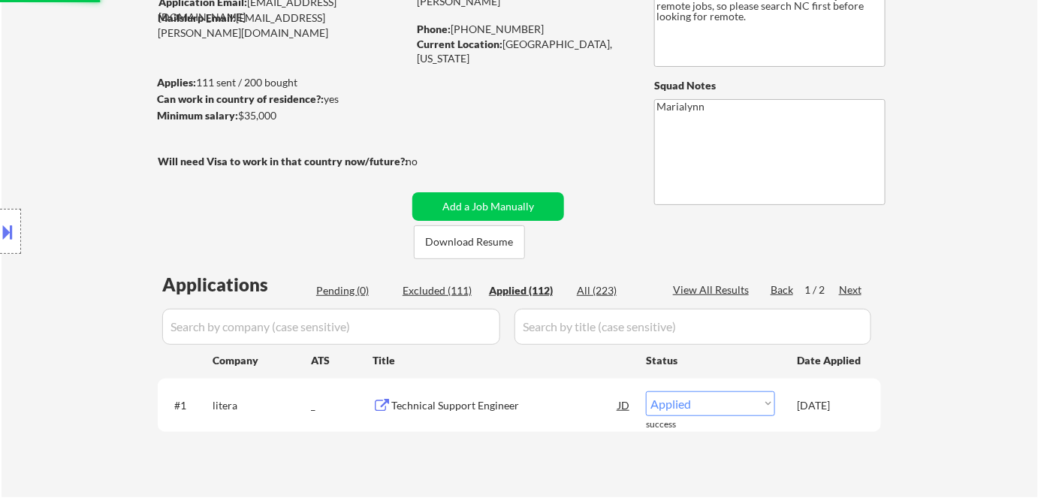
select select ""applied""
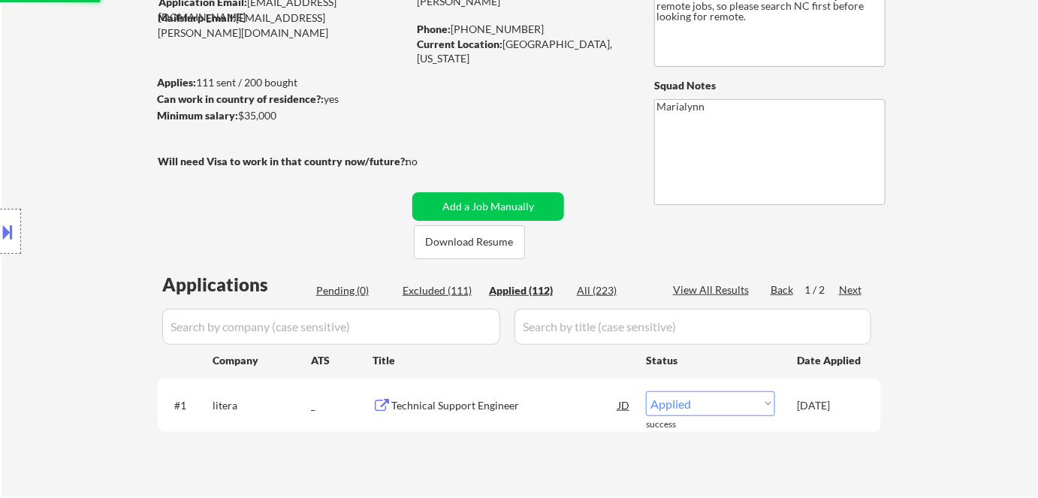
select select ""applied""
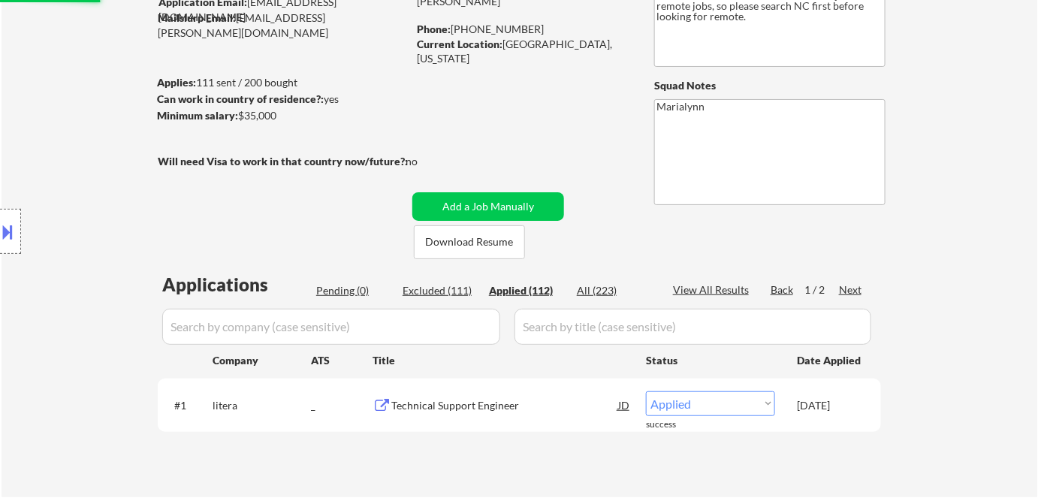
select select ""applied""
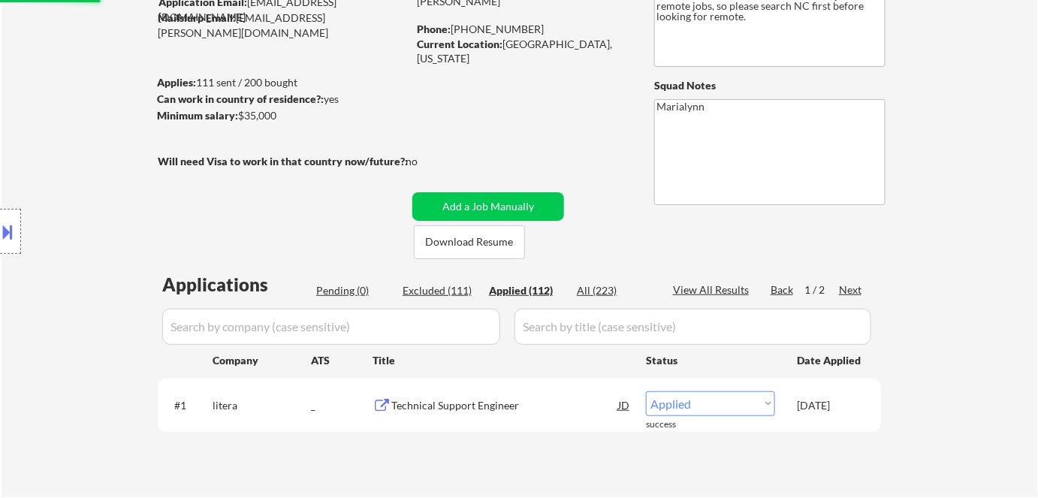
select select ""applied""
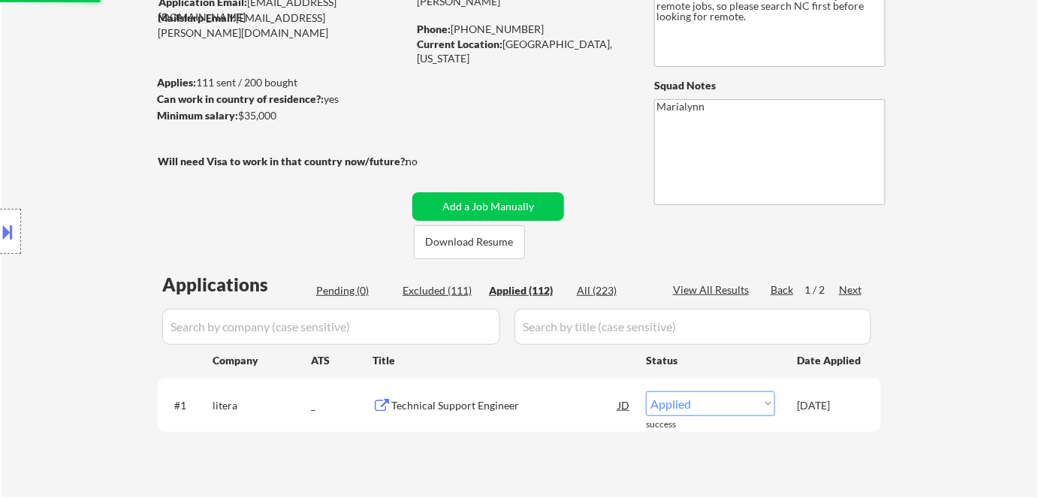
select select ""applied""
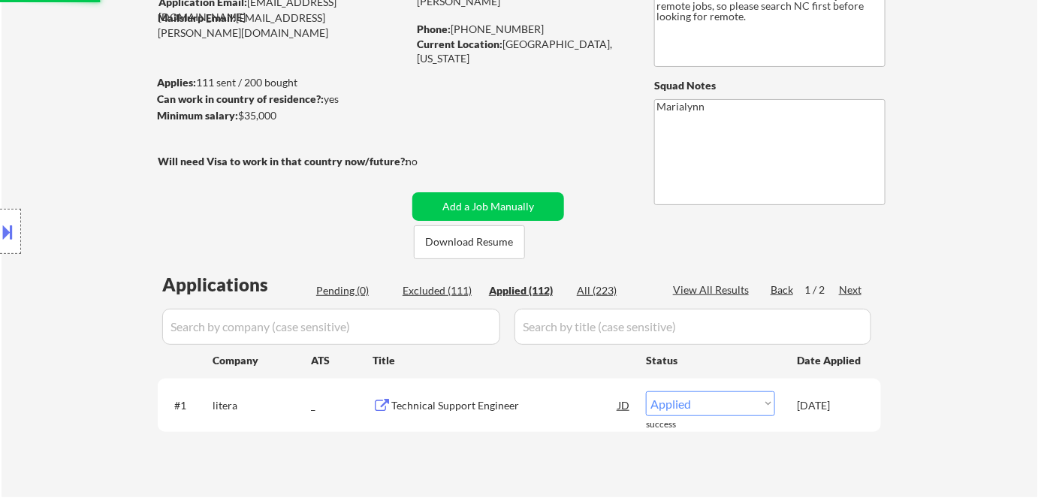
select select ""applied""
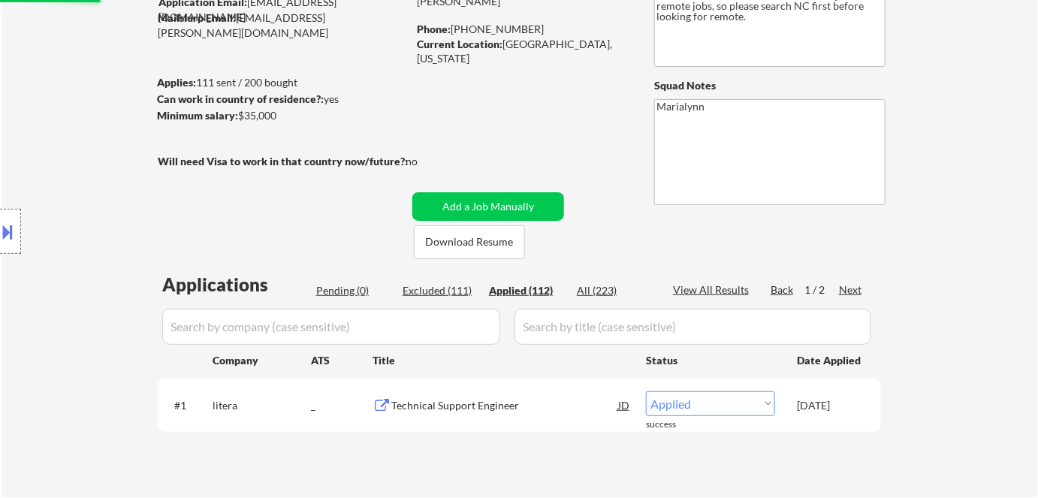
select select ""applied""
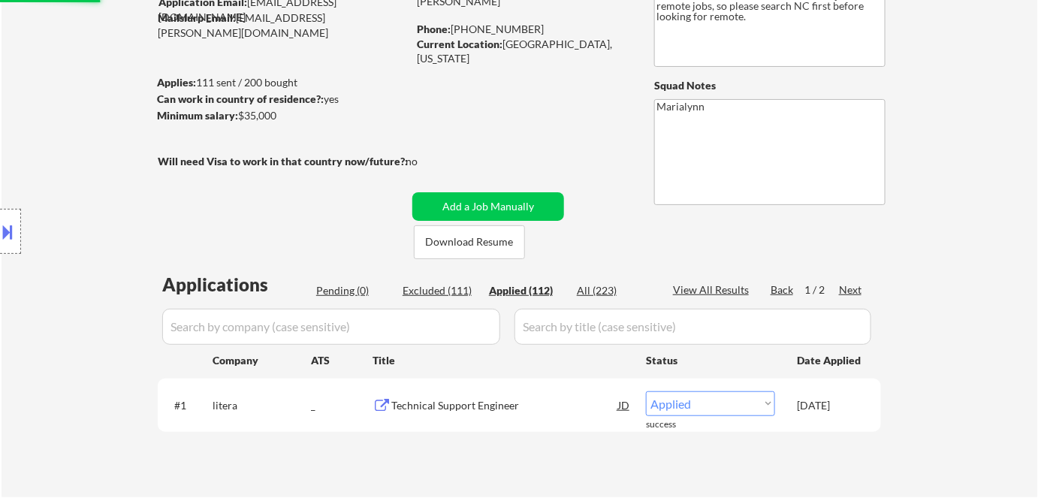
select select ""applied""
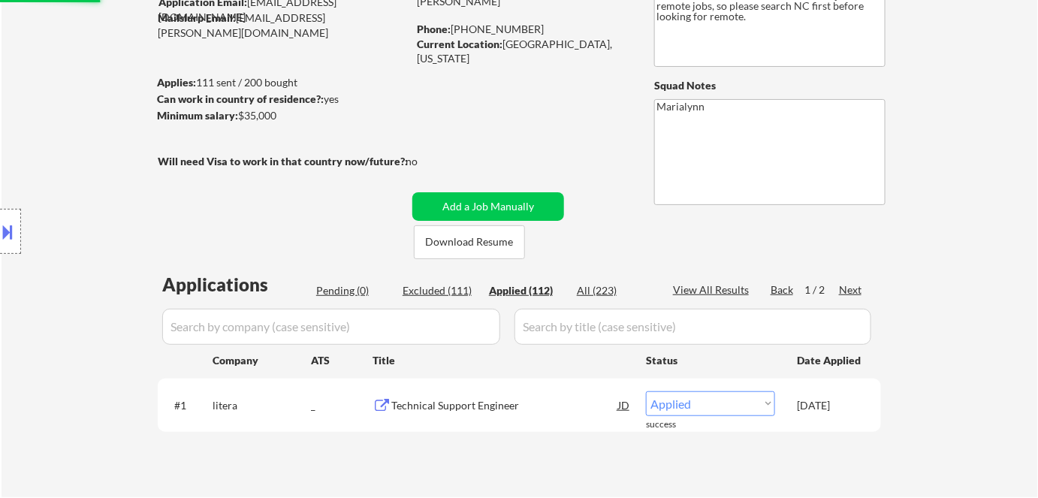
select select ""applied""
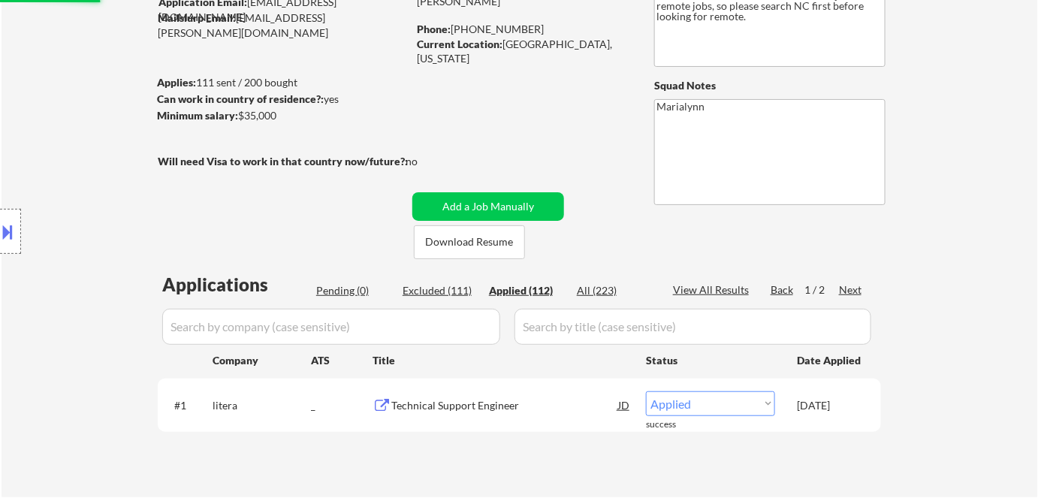
select select ""applied""
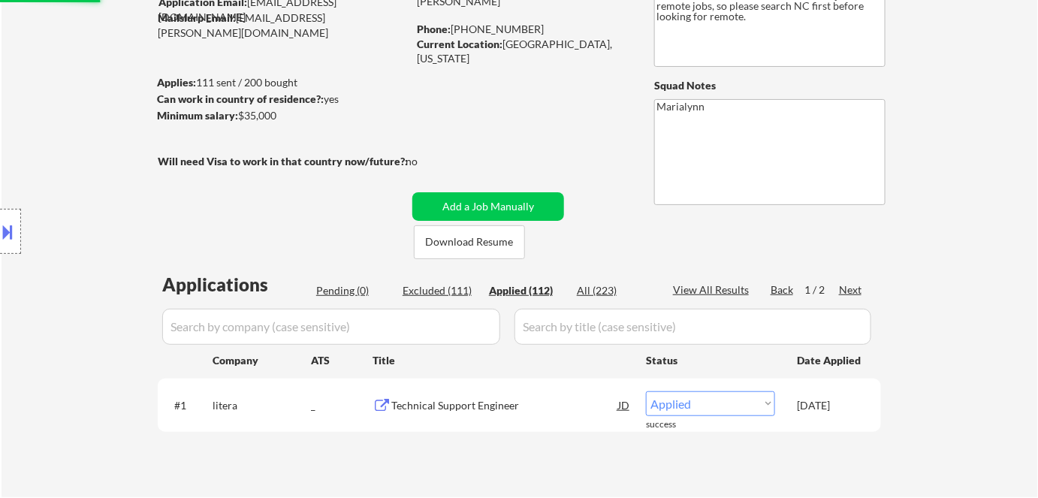
select select ""applied""
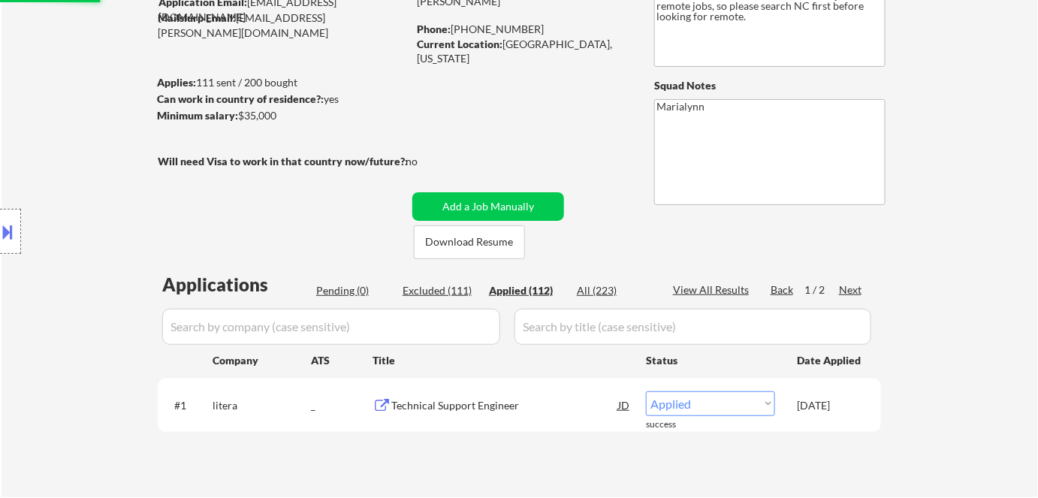
select select ""applied""
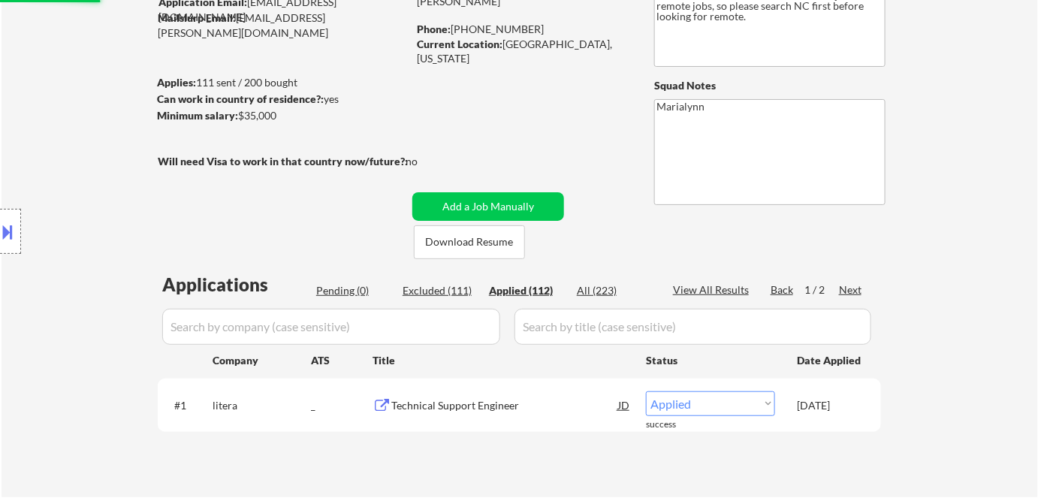
select select ""applied""
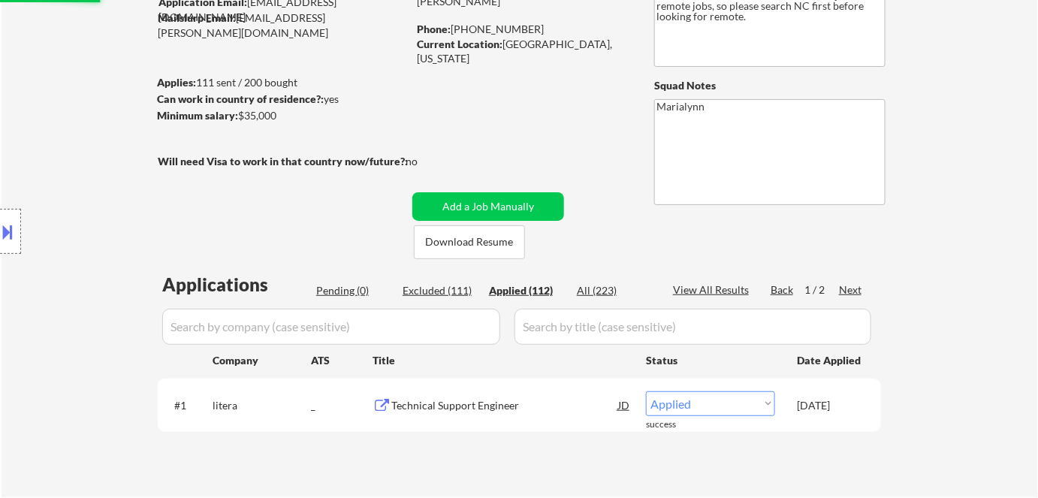
select select ""applied""
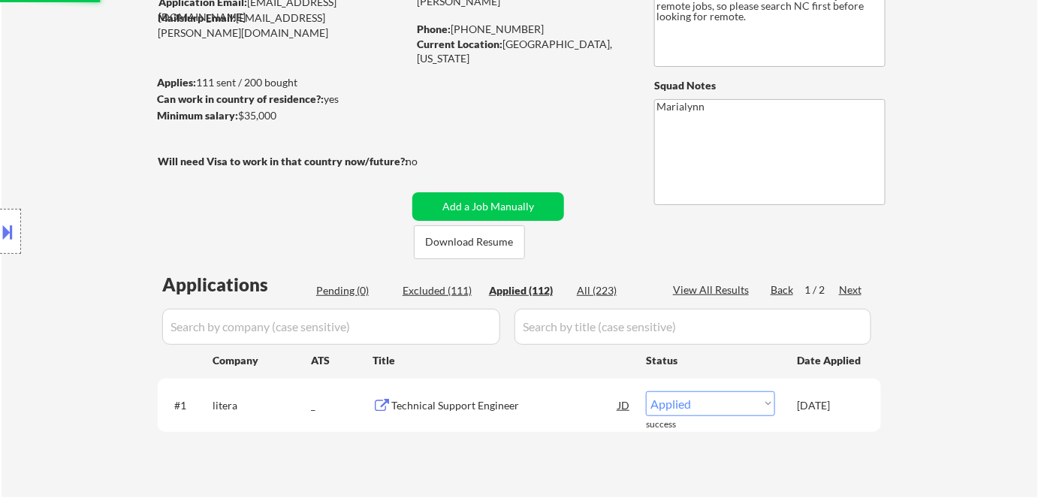
select select ""applied""
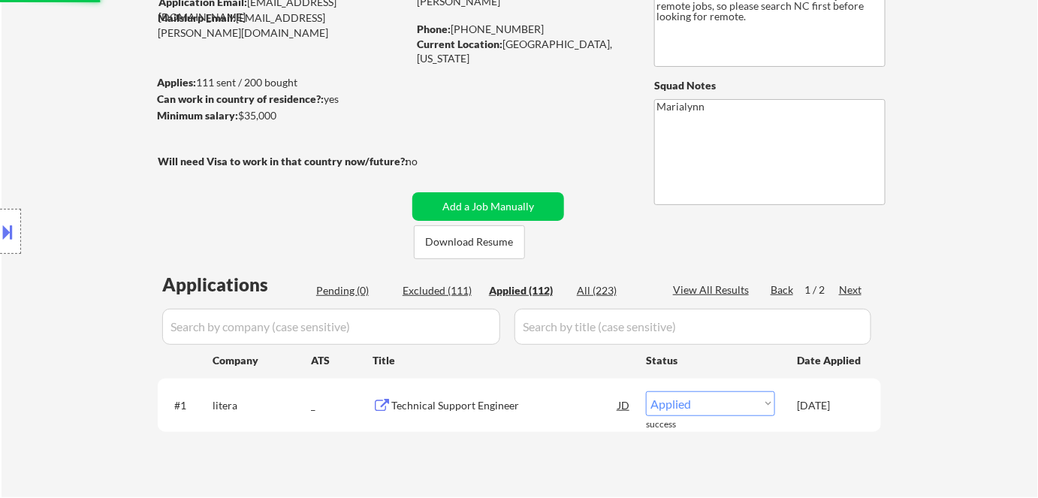
select select ""applied""
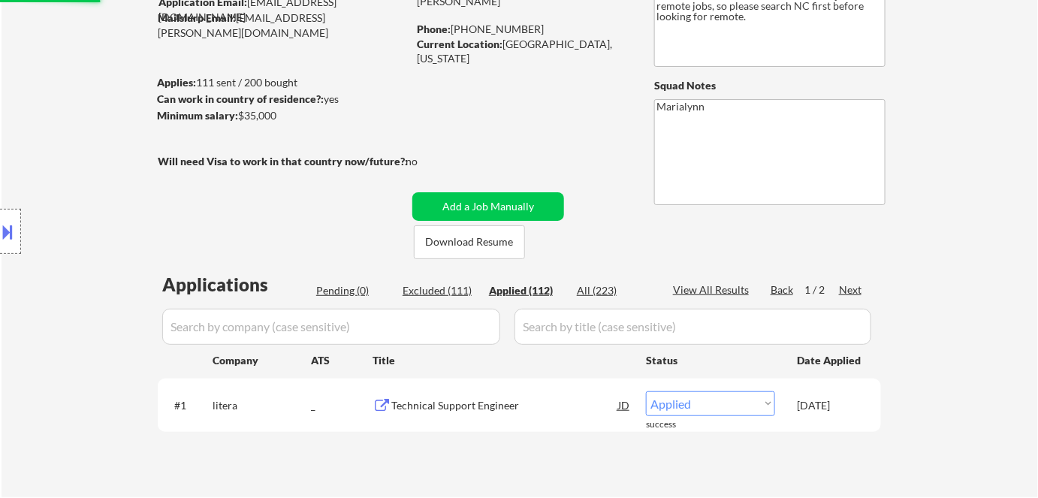
select select ""applied""
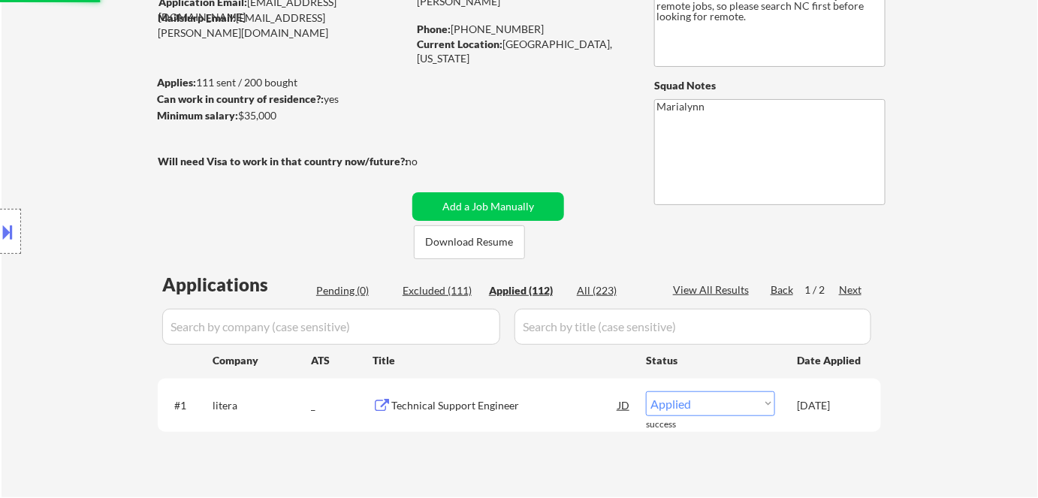
select select ""applied""
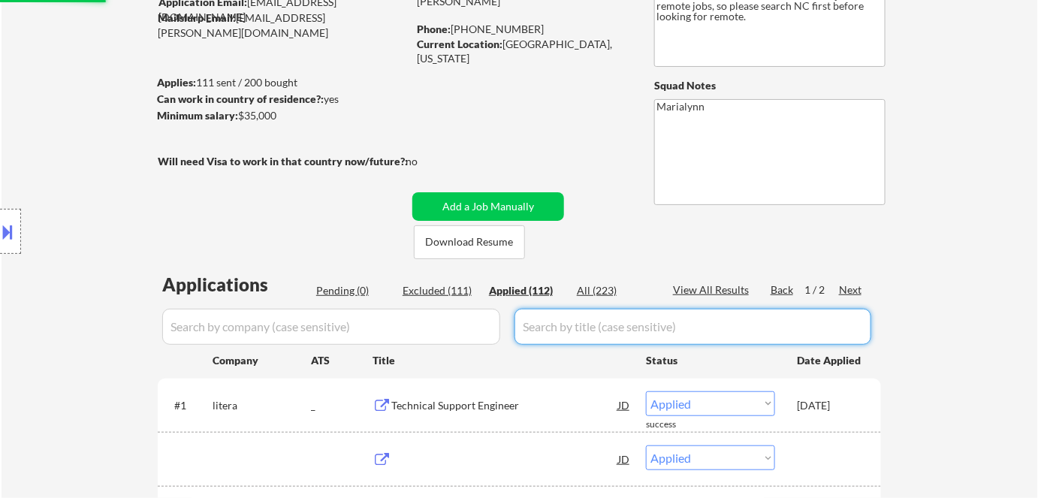
scroll to position [273, 0]
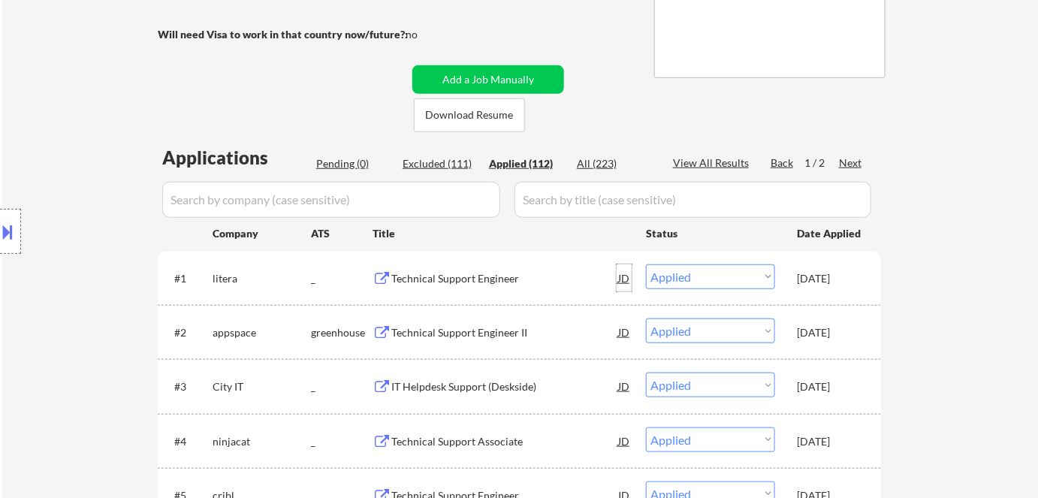
click at [624, 273] on div "JD" at bounding box center [624, 277] width 15 height 27
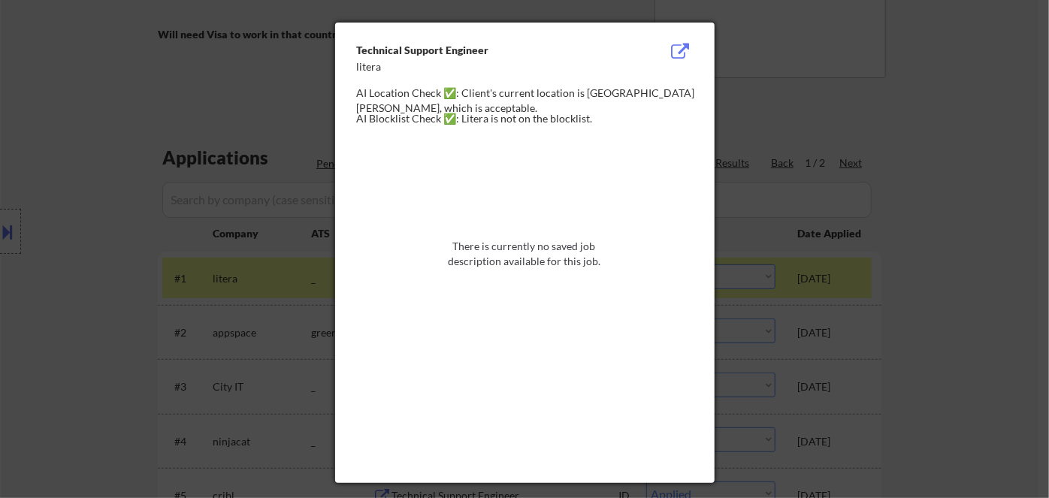
click at [1013, 131] on div at bounding box center [524, 249] width 1049 height 498
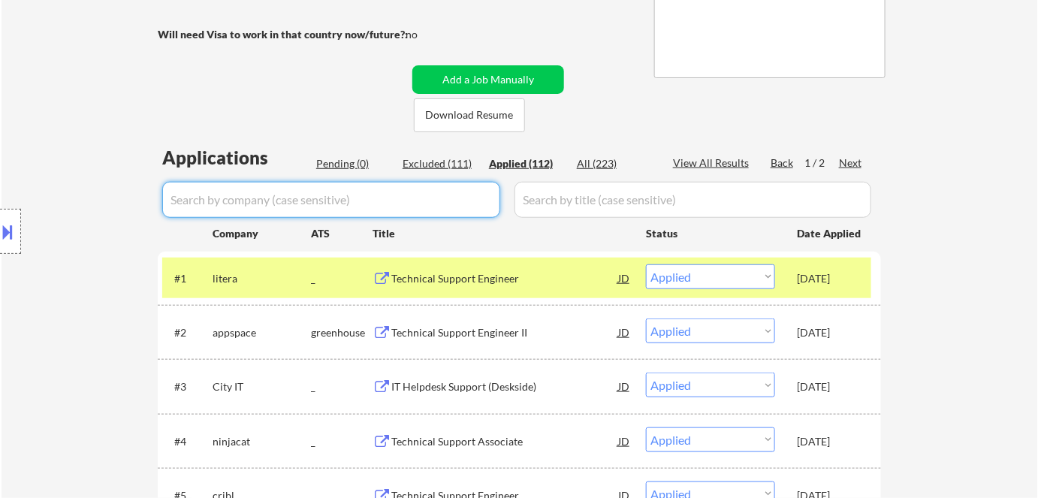
click at [460, 201] on input "input" at bounding box center [331, 200] width 338 height 36
paste input "workforcenow"
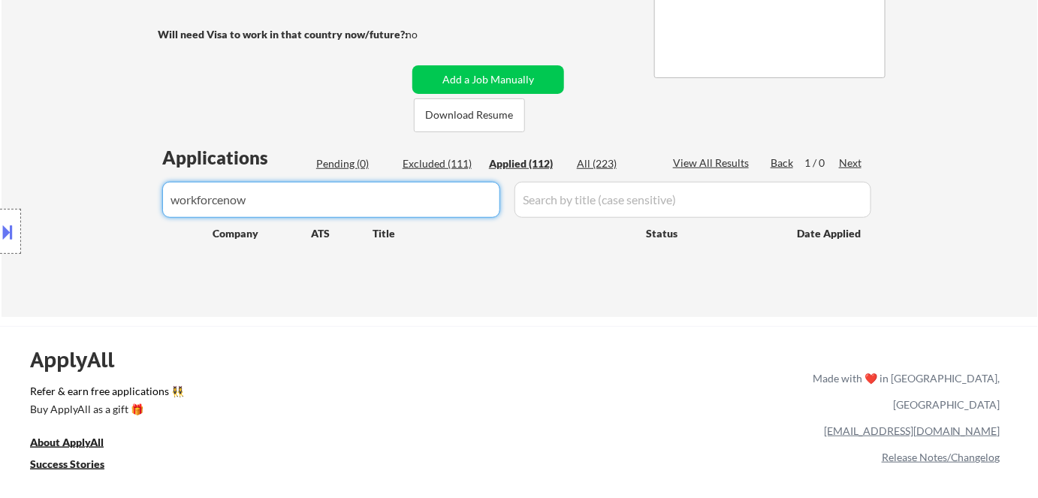
type input "workforcenow"
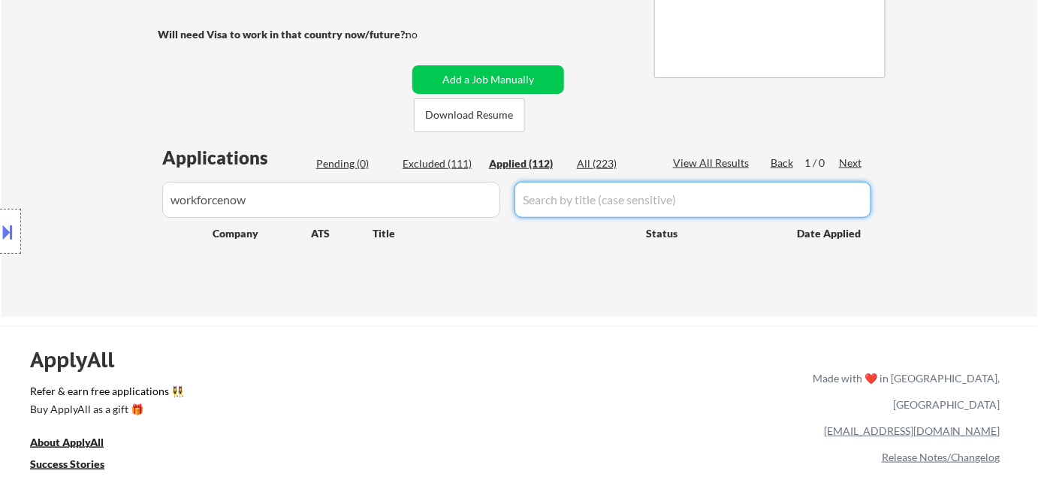
click at [587, 207] on input "input" at bounding box center [693, 200] width 357 height 36
paste input "IT Support Specialist"
type input "IT Support Specialist"
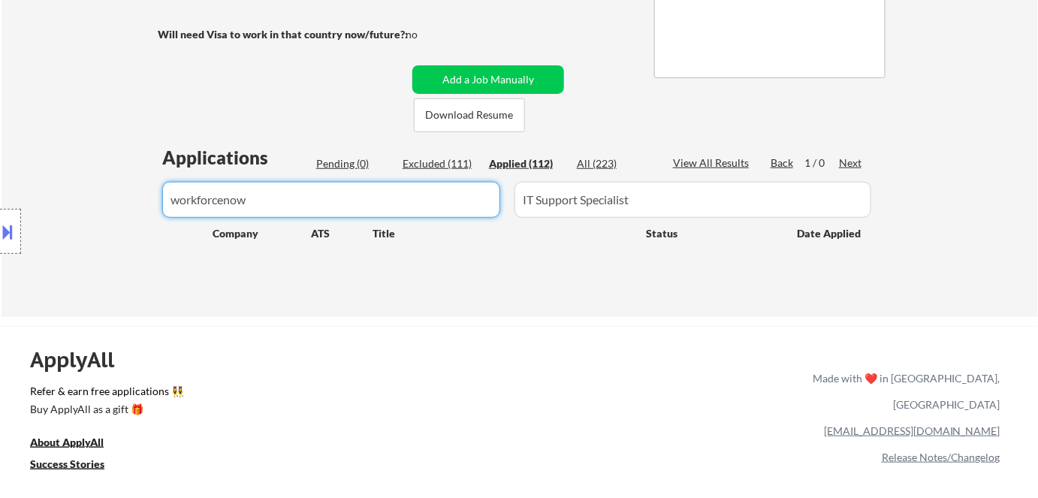
drag, startPoint x: 365, startPoint y: 201, endPoint x: 100, endPoint y: 183, distance: 265.8
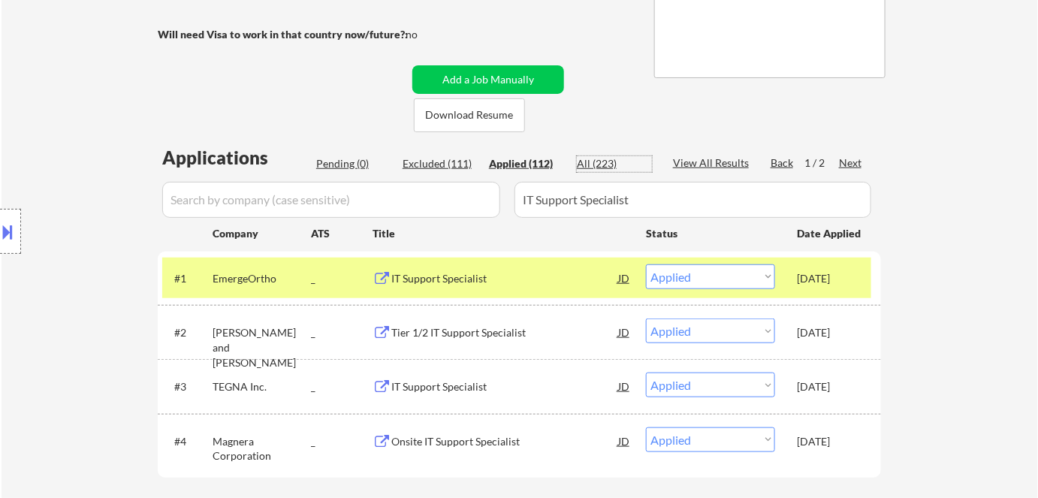
click at [599, 162] on div "All (223)" at bounding box center [614, 163] width 75 height 15
select select ""excluded__expired_""
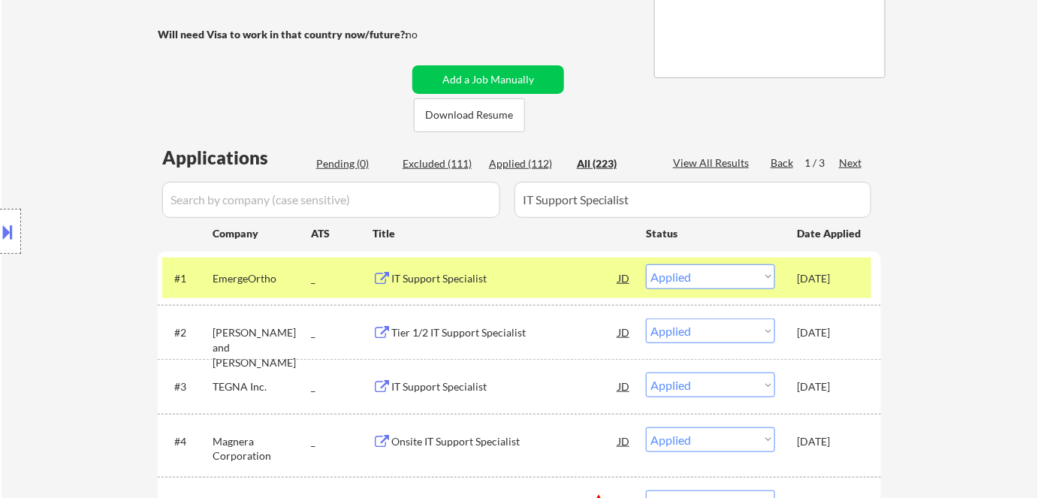
click at [240, 197] on div "Location Inclusions:" at bounding box center [134, 231] width 269 height 279
click at [379, 201] on input "input" at bounding box center [331, 200] width 338 height 36
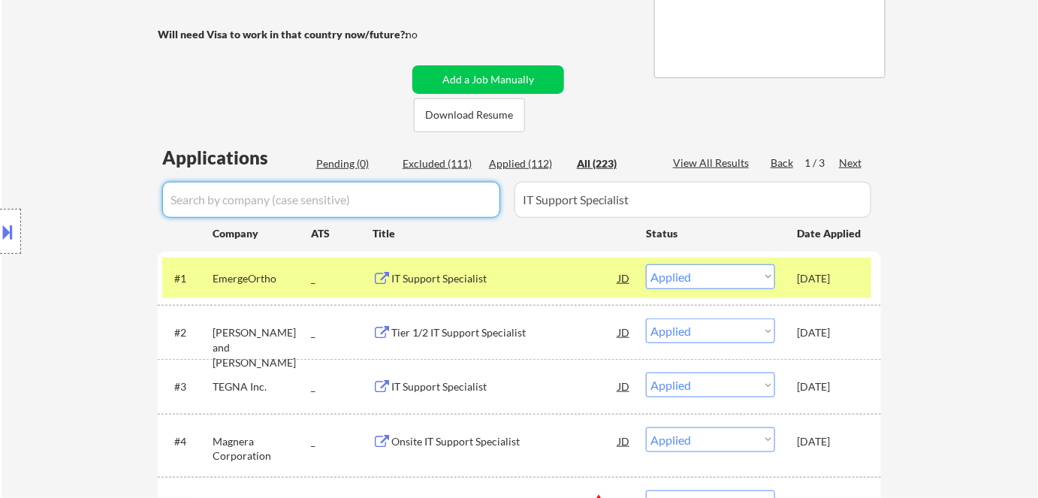
paste input "Carol Woods"
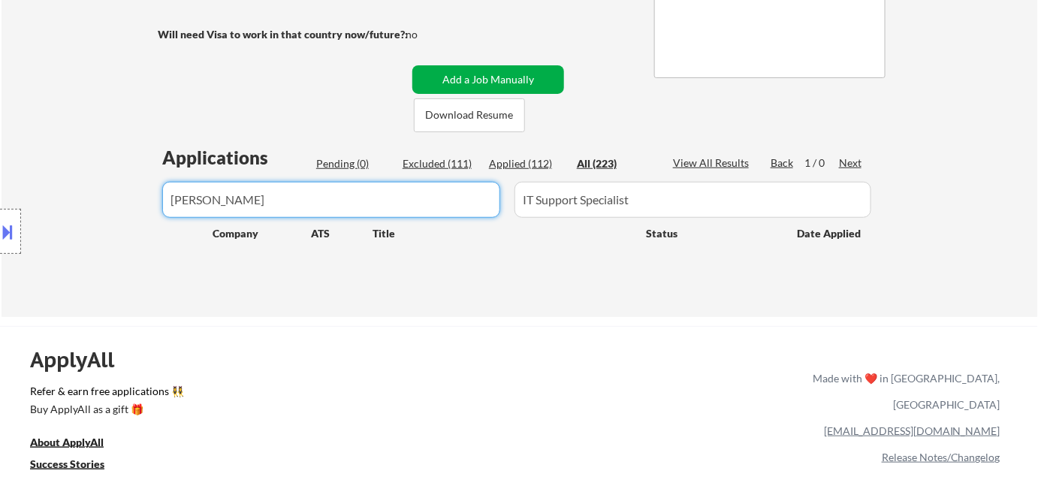
type input "Carol Woods"
click at [494, 77] on button "Add a Job Manually" at bounding box center [488, 79] width 152 height 29
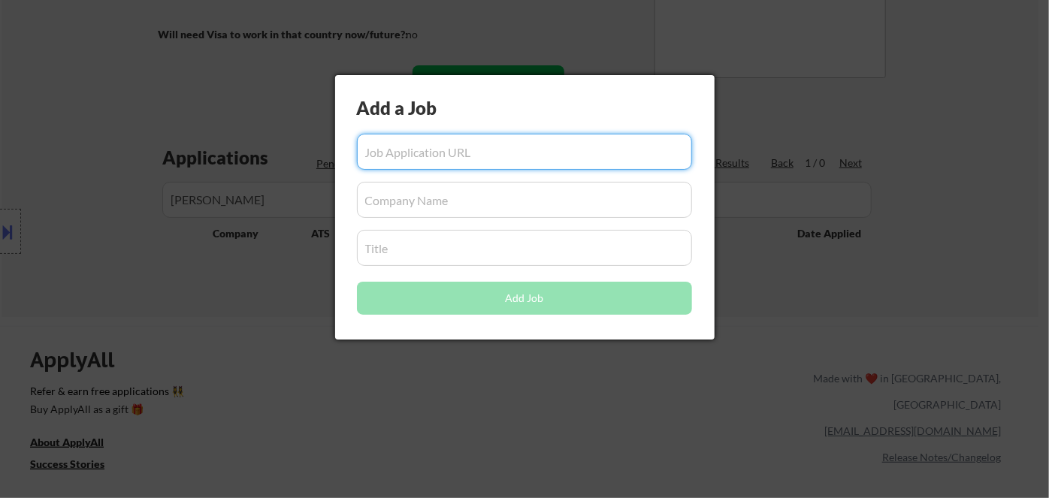
click at [418, 201] on input "input" at bounding box center [524, 200] width 335 height 36
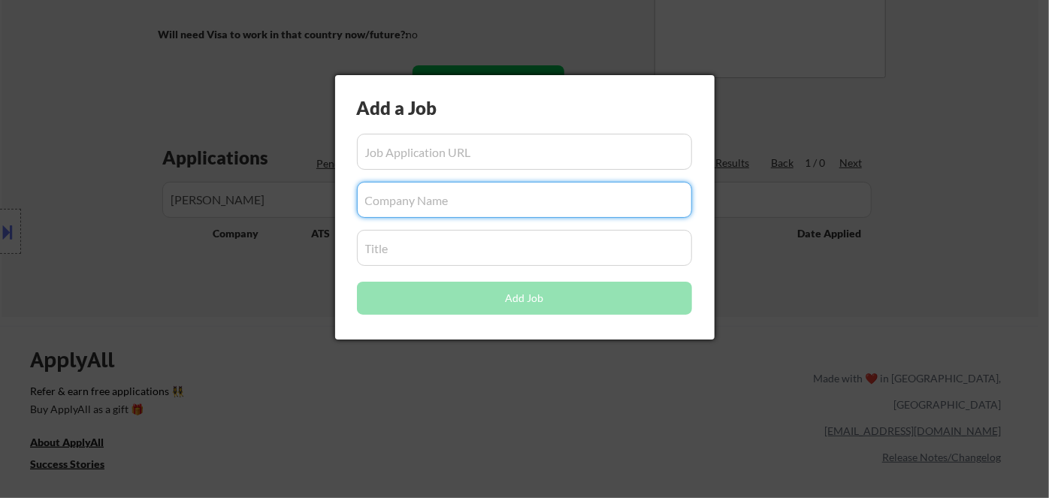
paste input "Carol Woods"
type input "Carol Woods"
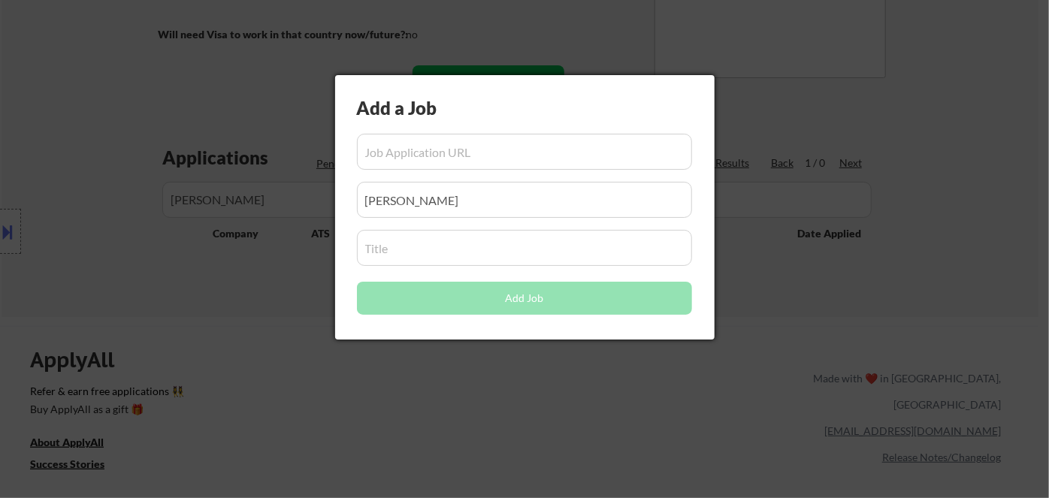
click at [304, 405] on div at bounding box center [524, 249] width 1049 height 498
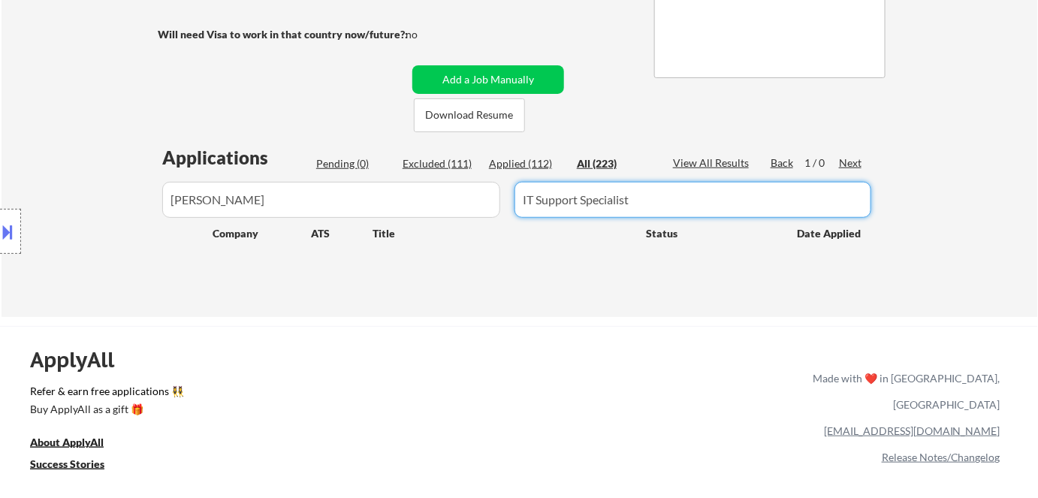
drag, startPoint x: 653, startPoint y: 204, endPoint x: 299, endPoint y: 180, distance: 354.5
click at [299, 180] on div "Applications Pending (0) Excluded (111) Applied (112) All (223) View All Result…" at bounding box center [519, 216] width 723 height 143
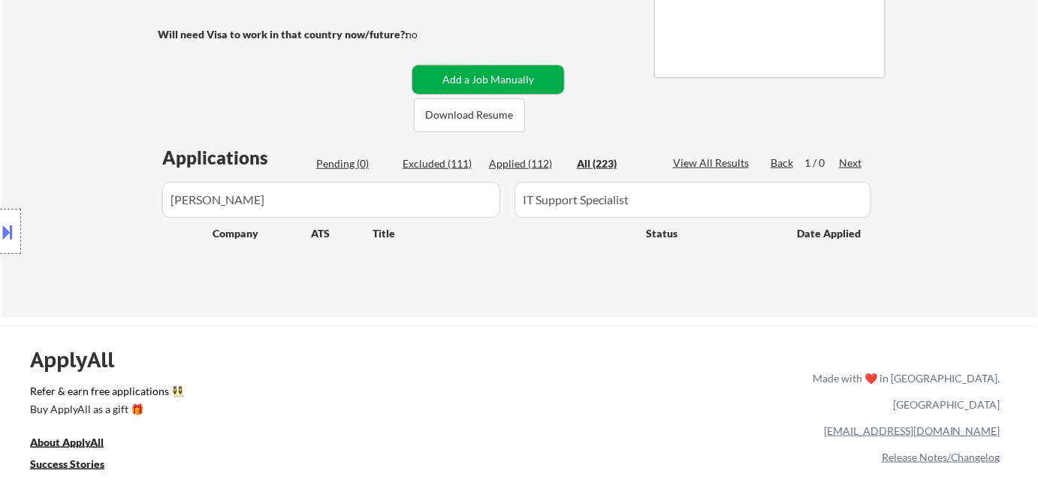
drag, startPoint x: 530, startPoint y: 68, endPoint x: 518, endPoint y: 112, distance: 45.2
click at [530, 69] on button "Add a Job Manually" at bounding box center [488, 79] width 152 height 29
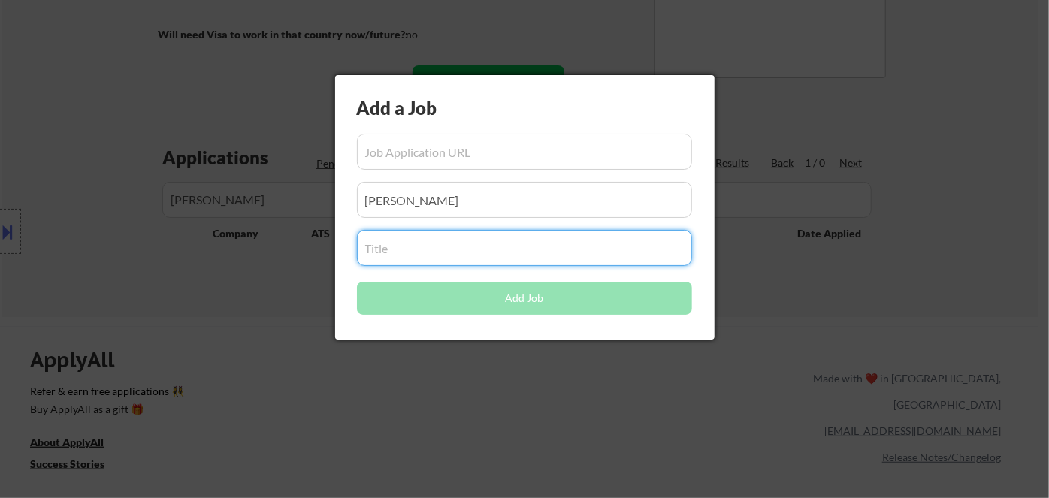
click at [495, 265] on input "input" at bounding box center [524, 248] width 335 height 36
paste input "IT Support Specialist"
type input "IT Support Specialist"
click at [518, 398] on div at bounding box center [524, 249] width 1049 height 498
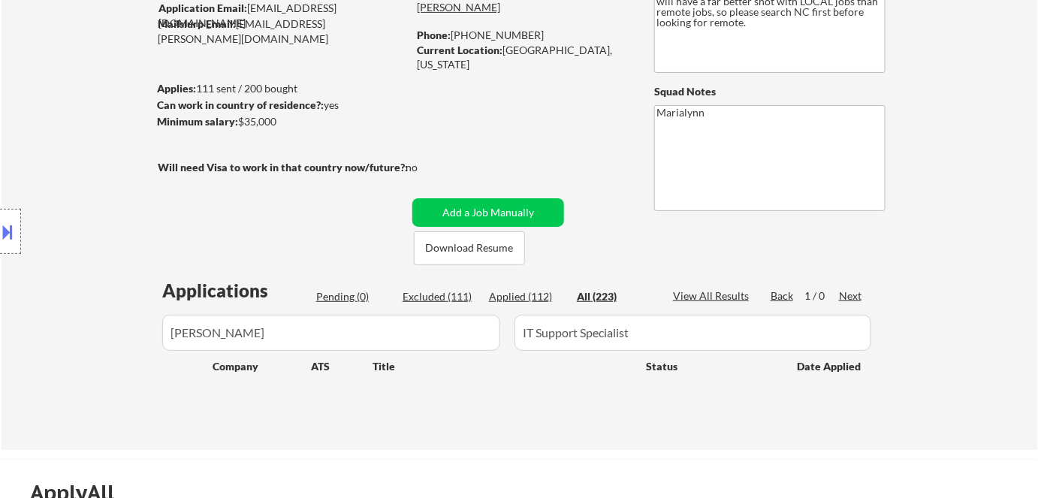
scroll to position [0, 0]
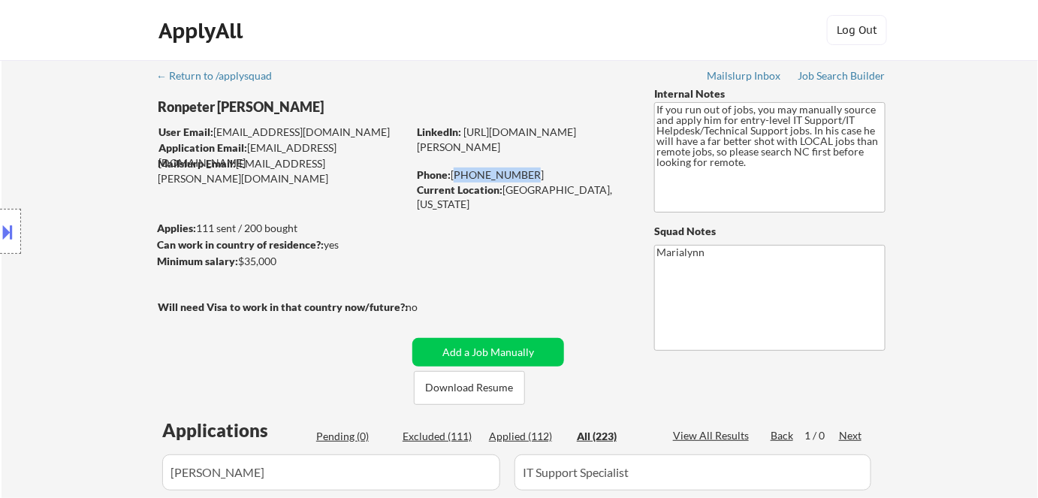
drag, startPoint x: 457, startPoint y: 171, endPoint x: 525, endPoint y: 170, distance: 67.6
click at [525, 170] on div "Phone: 910-729-2132" at bounding box center [523, 174] width 213 height 15
copy div "910-729-2132"
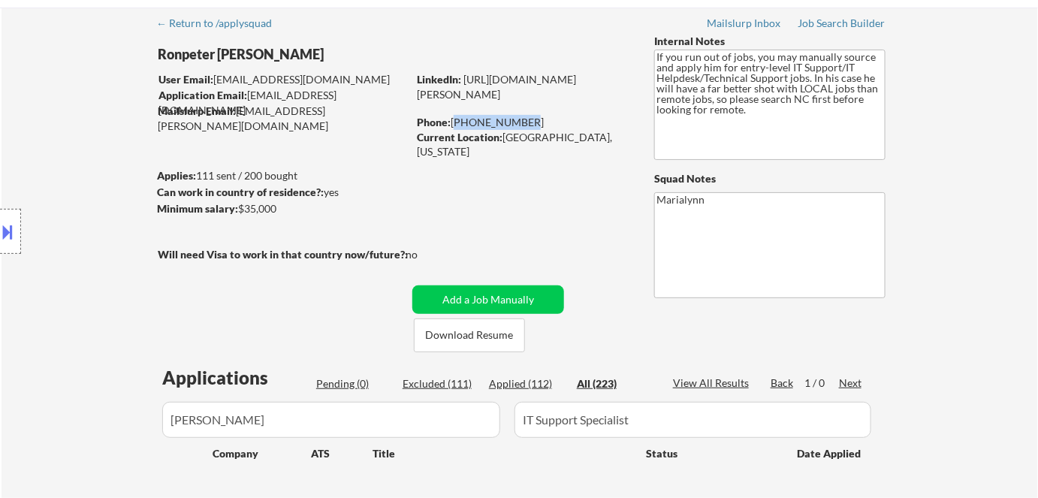
scroll to position [204, 0]
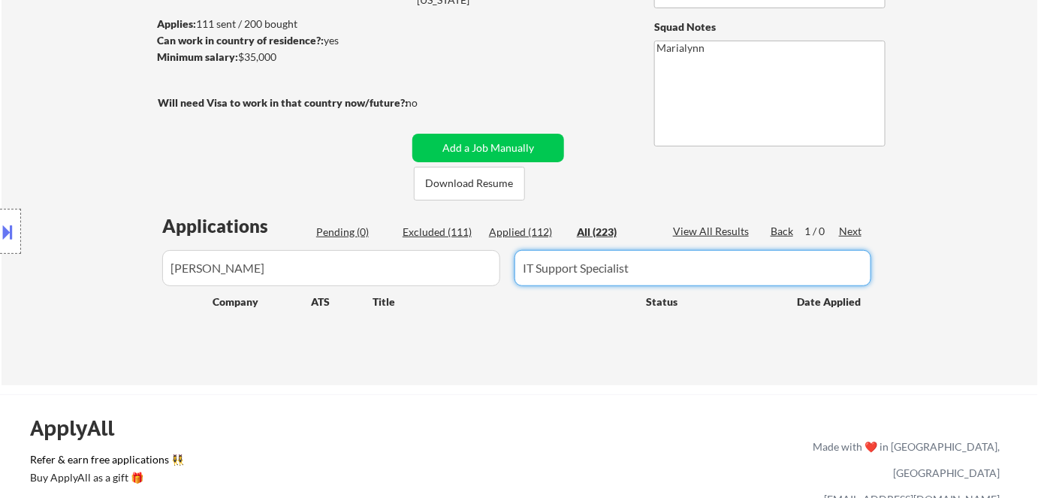
drag, startPoint x: 653, startPoint y: 270, endPoint x: 362, endPoint y: 261, distance: 290.8
click at [374, 262] on div at bounding box center [519, 268] width 723 height 36
paste input "IT Helpdesk Support (Deskside)"
type input "IT Helpdesk Support (Deskside)"
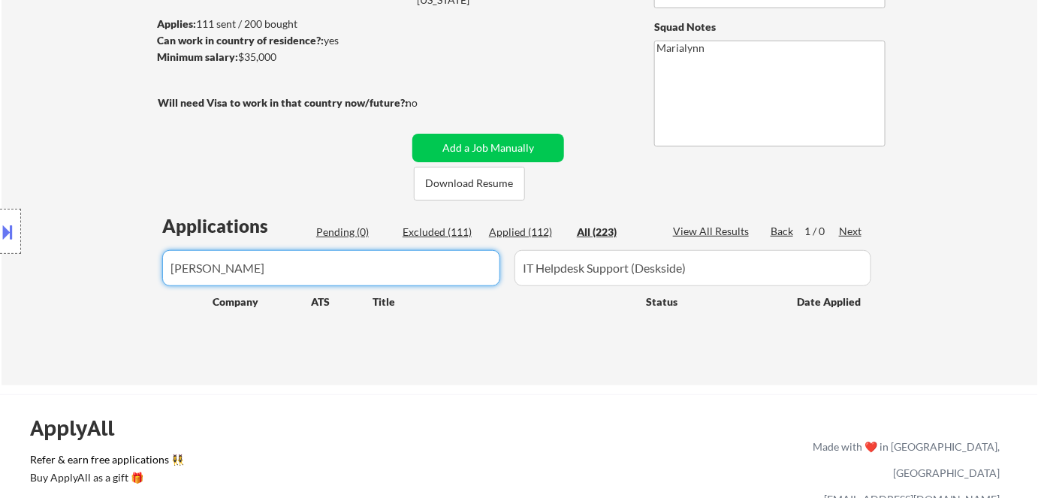
drag, startPoint x: 359, startPoint y: 263, endPoint x: 0, endPoint y: 261, distance: 359.0
click at [0, 262] on body "← Return to /applysquad Mailslurp Inbox Job Search Builder Ronpeter Pintac-Divi…" at bounding box center [519, 45] width 1038 height 498
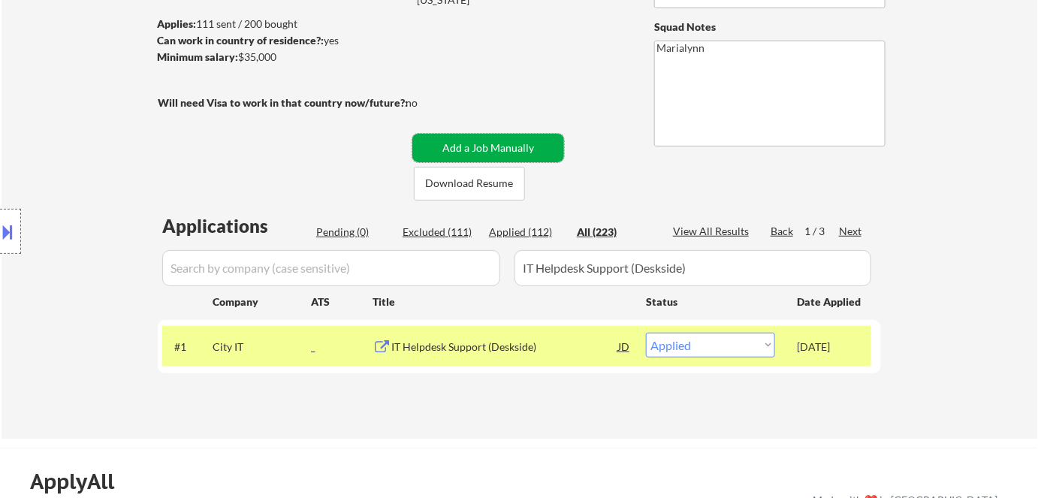
click at [556, 147] on button "Add a Job Manually" at bounding box center [488, 148] width 152 height 29
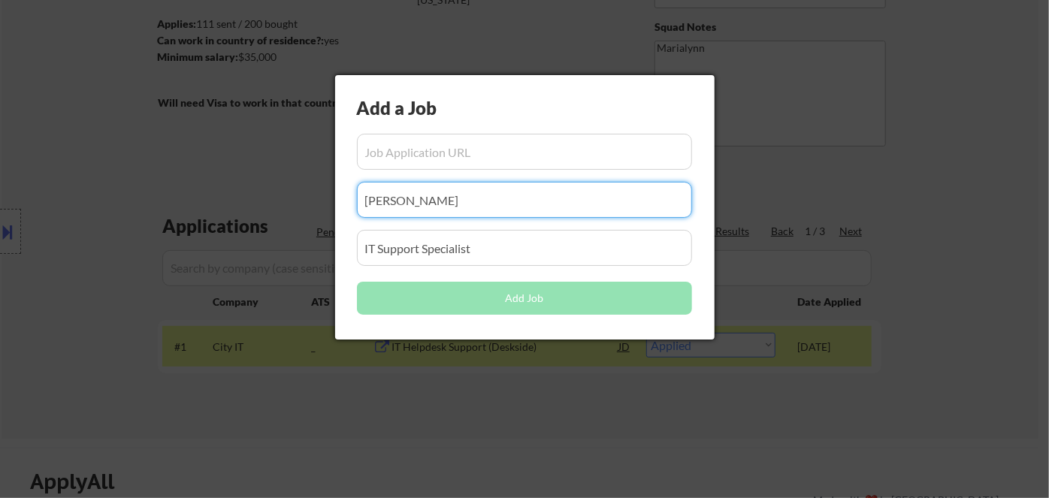
drag, startPoint x: 463, startPoint y: 210, endPoint x: 0, endPoint y: 135, distance: 469.5
click at [5, 143] on body "← Return to /applysquad Mailslurp Inbox Job Search Builder Ronpeter Pintac-Divi…" at bounding box center [524, 45] width 1049 height 498
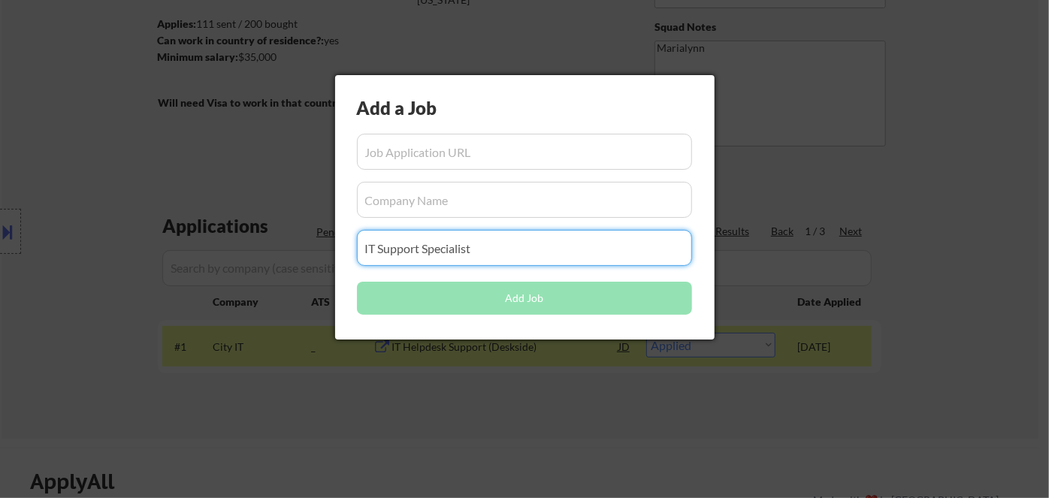
drag, startPoint x: 495, startPoint y: 249, endPoint x: 0, endPoint y: 305, distance: 498.2
click at [0, 294] on body "← Return to /applysquad Mailslurp Inbox Job Search Builder Ronpeter Pintac-Divi…" at bounding box center [524, 45] width 1049 height 498
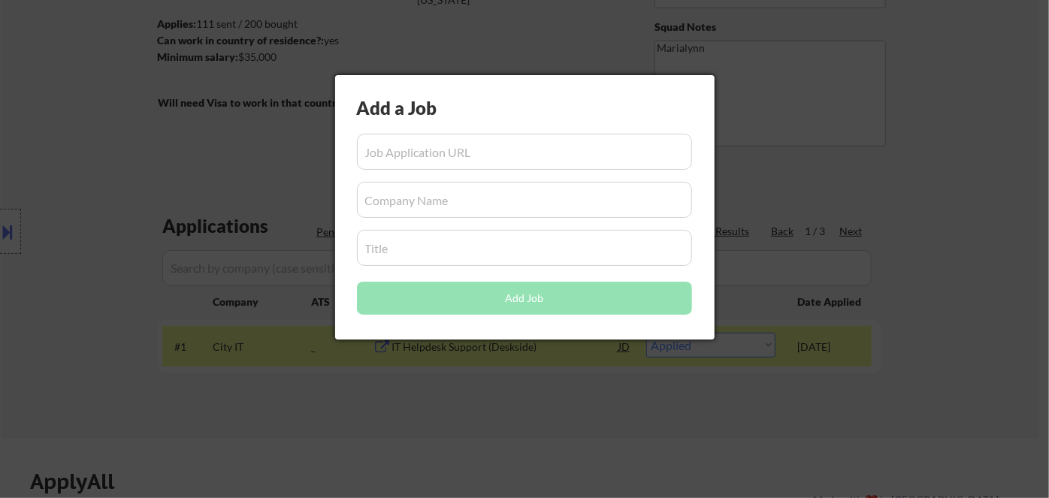
click at [430, 411] on div at bounding box center [524, 249] width 1049 height 498
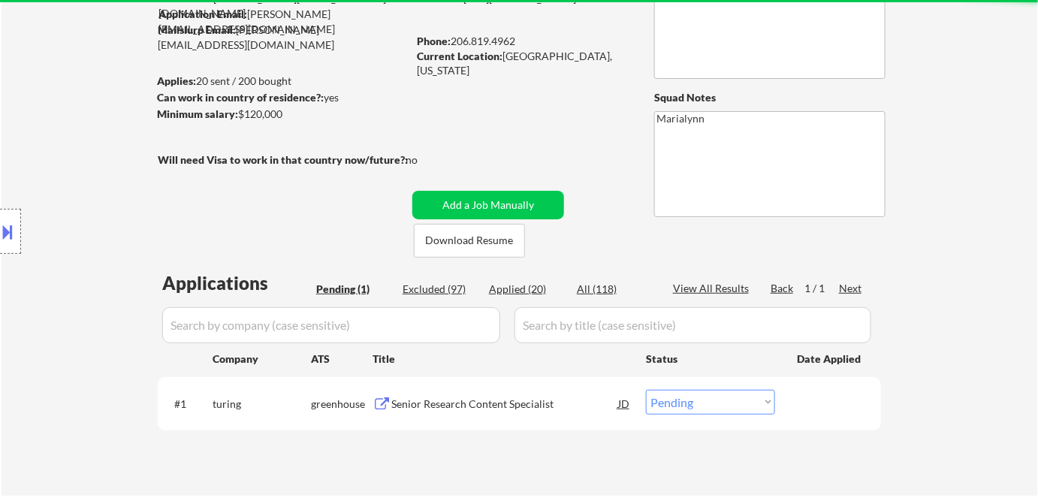
scroll to position [136, 0]
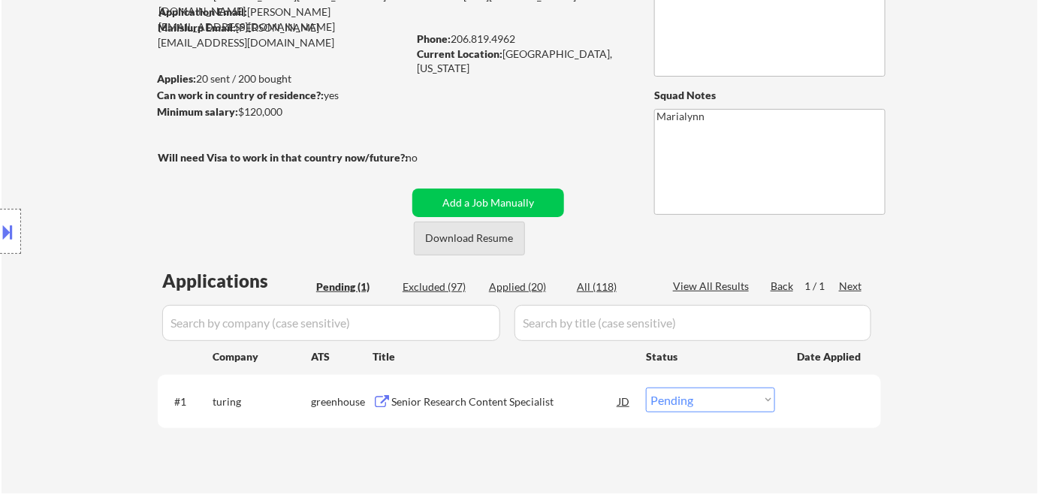
click at [470, 246] on button "Download Resume" at bounding box center [469, 239] width 111 height 34
click at [494, 403] on div "Senior Research Content Specialist" at bounding box center [504, 401] width 227 height 15
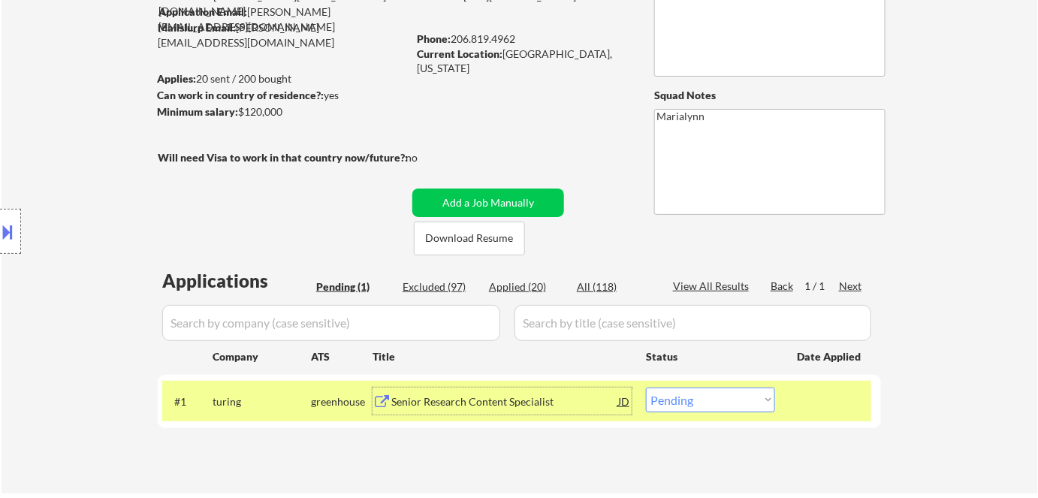
click at [747, 401] on select "Choose an option... Pending Applied Excluded (Questions) Excluded (Expired) Exc…" at bounding box center [710, 400] width 129 height 25
select select ""applied""
click at [646, 388] on select "Choose an option... Pending Applied Excluded (Questions) Excluded (Expired) Exc…" at bounding box center [710, 400] width 129 height 25
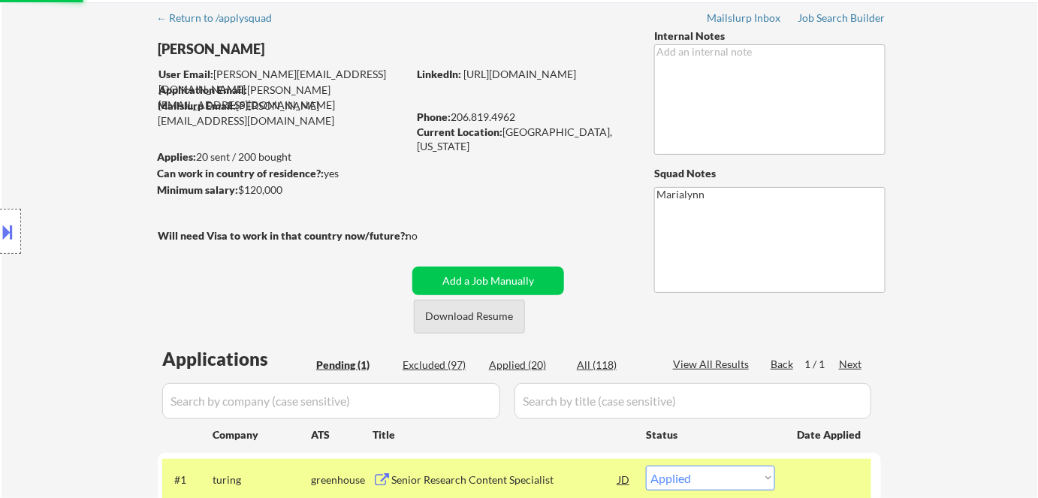
scroll to position [0, 0]
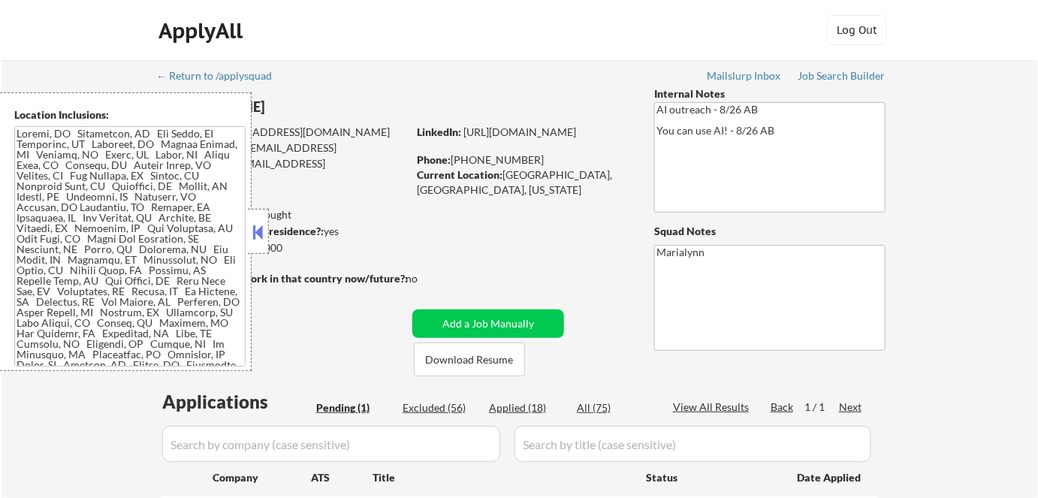
click at [258, 229] on button at bounding box center [258, 232] width 17 height 23
click at [258, 229] on div "Location Inclusions:" at bounding box center [134, 231] width 269 height 279
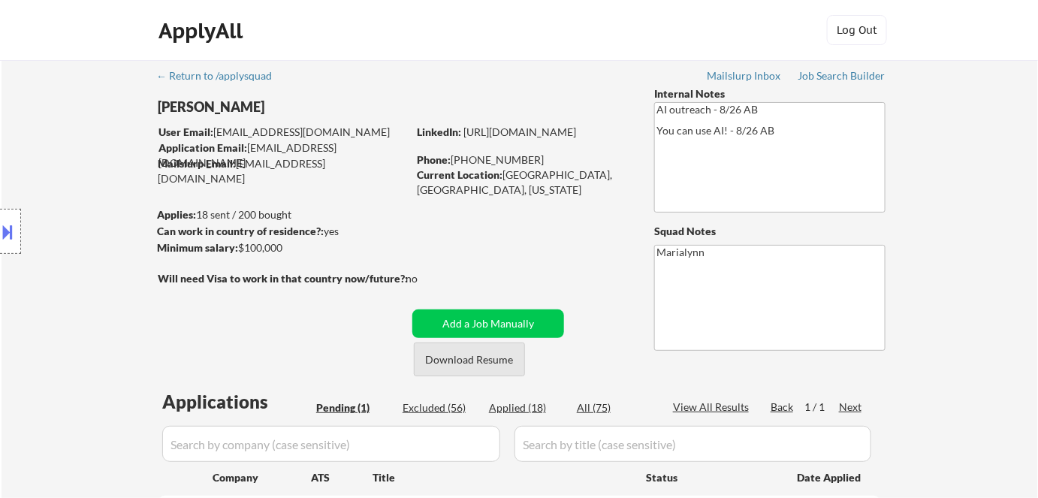
drag, startPoint x: 508, startPoint y: 358, endPoint x: 502, endPoint y: 387, distance: 29.9
click at [508, 358] on button "Download Resume" at bounding box center [469, 360] width 111 height 34
drag, startPoint x: 383, startPoint y: 423, endPoint x: 355, endPoint y: 418, distance: 28.2
click at [356, 418] on div "Applications Pending (1) Excluded (56) Applied (18) All (75) View All Results B…" at bounding box center [519, 492] width 723 height 207
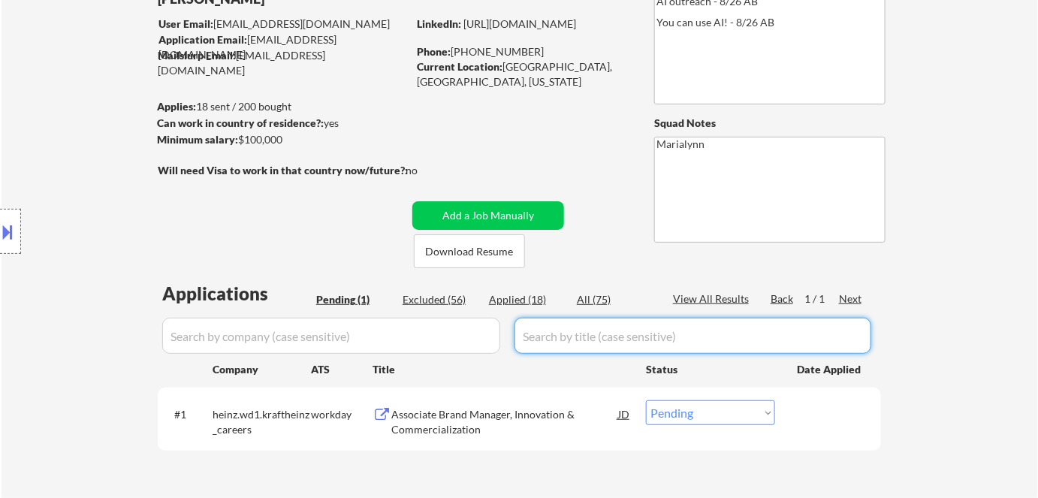
scroll to position [136, 0]
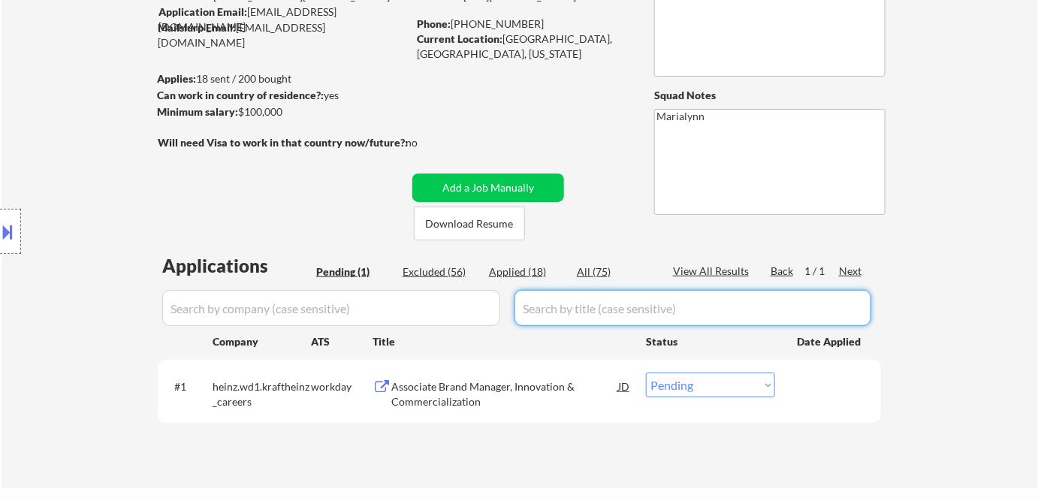
click at [422, 393] on div "Associate Brand Manager, Innovation & Commercialization" at bounding box center [504, 393] width 227 height 29
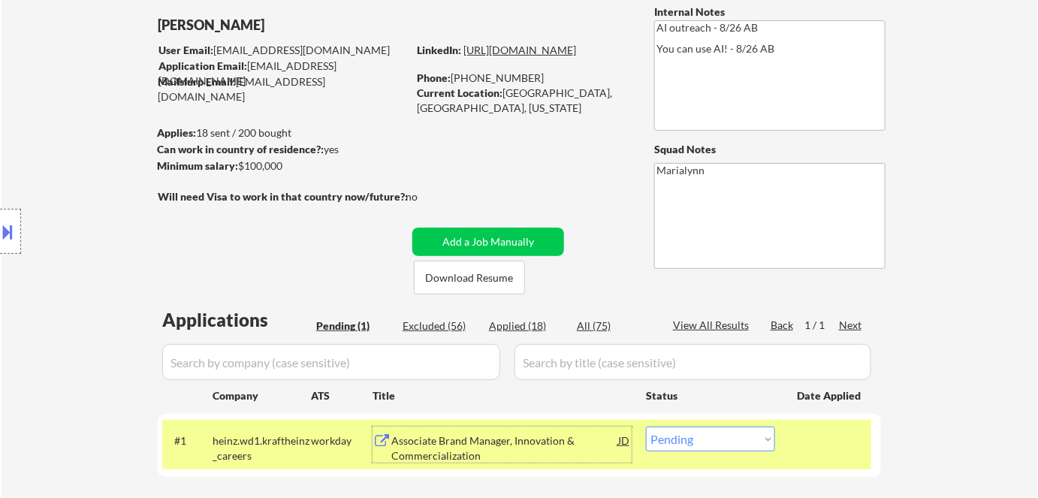
scroll to position [0, 0]
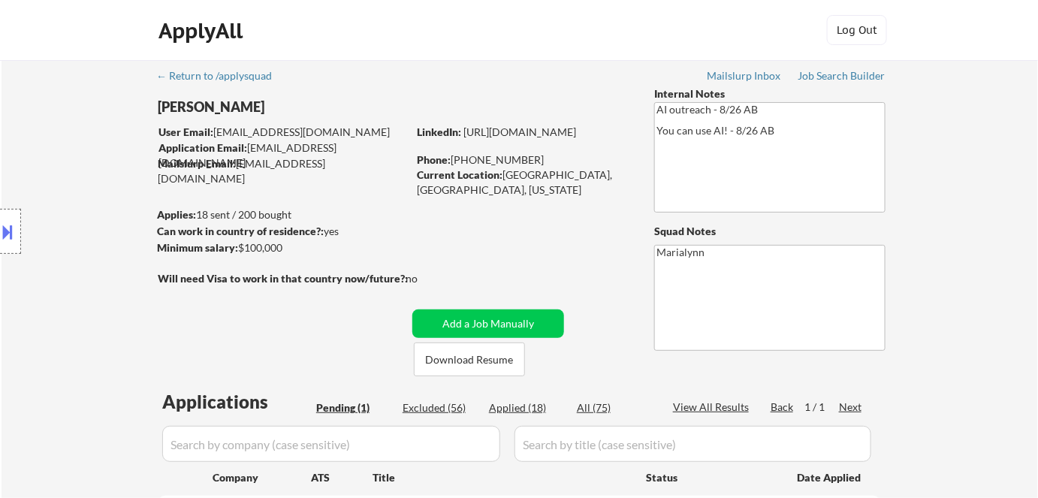
drag, startPoint x: 457, startPoint y: 159, endPoint x: 541, endPoint y: 158, distance: 84.1
click at [541, 158] on div "Phone: [PHONE_NUMBER]" at bounding box center [523, 159] width 213 height 15
copy div "510) 432-5999"
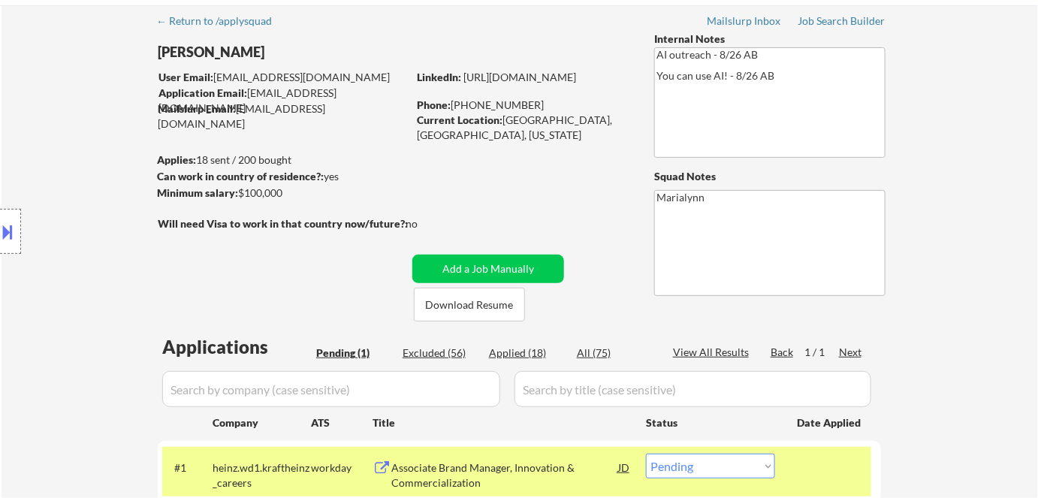
scroll to position [136, 0]
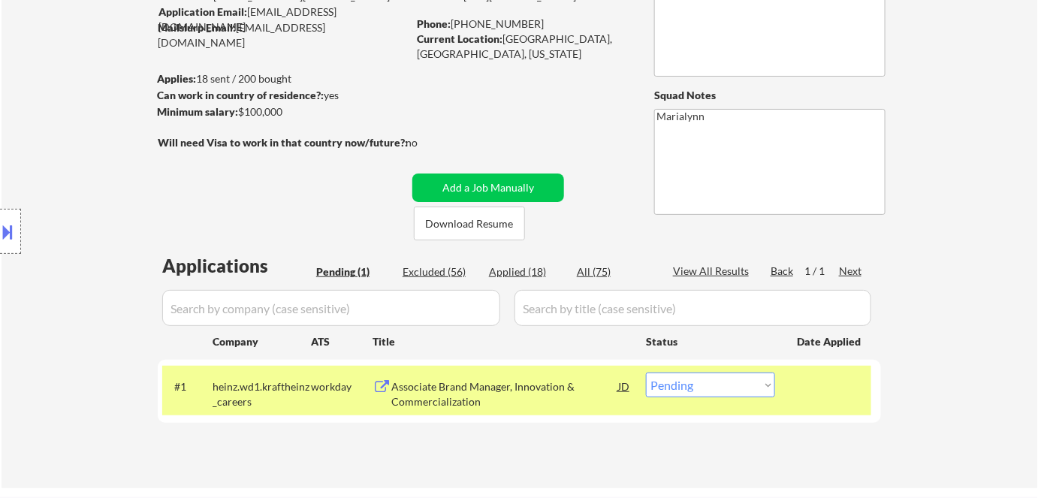
click at [689, 382] on select "Choose an option... Pending Applied Excluded (Questions) Excluded (Expired) Exc…" at bounding box center [710, 385] width 129 height 25
select select ""applied""
click at [646, 373] on select "Choose an option... Pending Applied Excluded (Questions) Excluded (Expired) Exc…" at bounding box center [710, 385] width 129 height 25
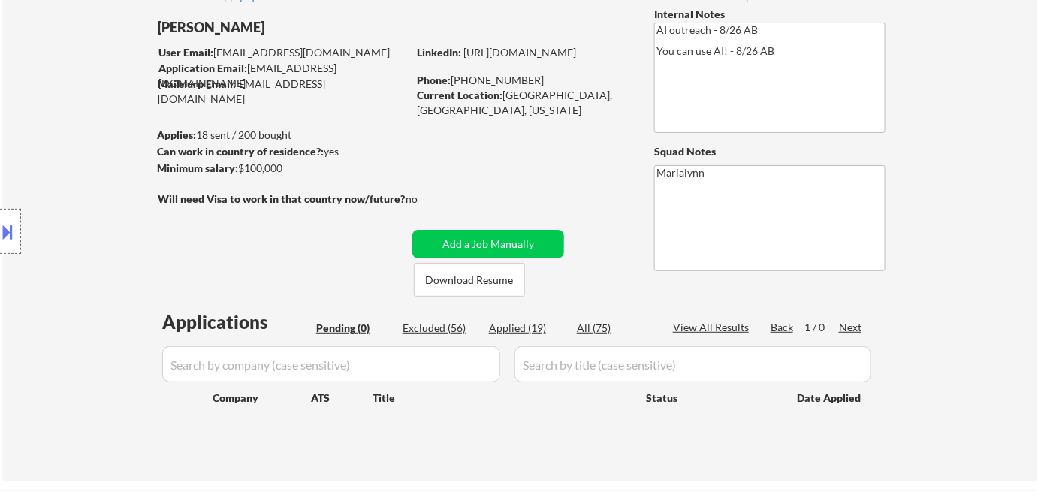
scroll to position [0, 0]
